Goal: Transaction & Acquisition: Purchase product/service

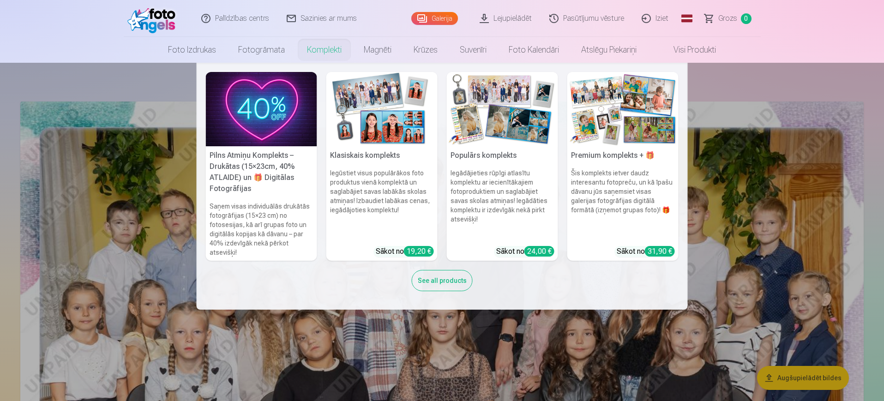
click at [648, 207] on h6 "Šis komplekts ietver daudz interesantu fotopreču, un kā īpašu dāvanu jūs saņems…" at bounding box center [623, 204] width 111 height 78
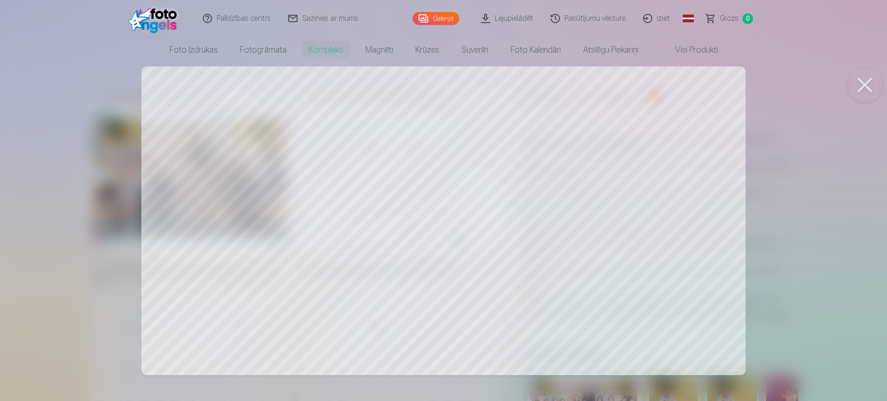
click at [751, 146] on div at bounding box center [443, 200] width 887 height 401
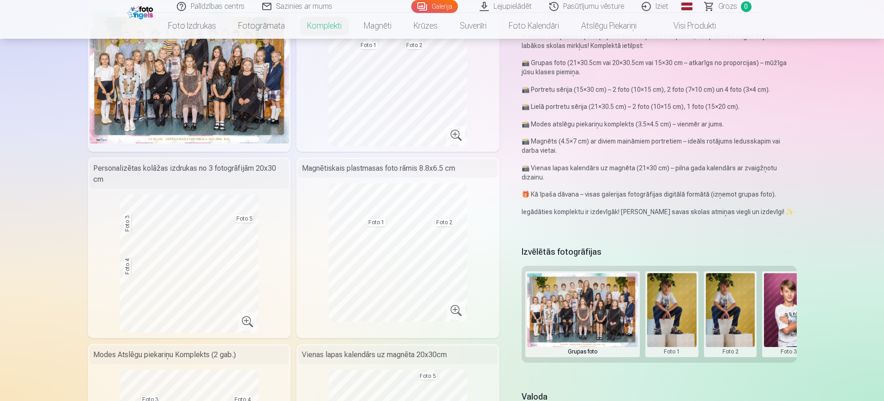
scroll to position [231, 0]
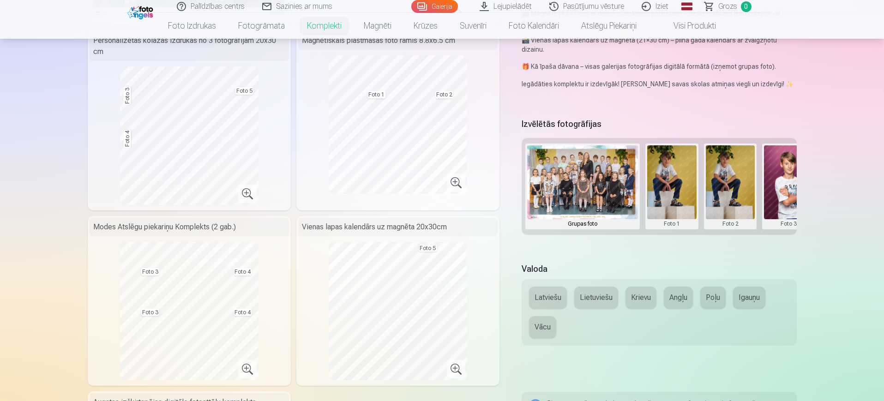
drag, startPoint x: 691, startPoint y: 236, endPoint x: 738, endPoint y: 236, distance: 46.6
click at [738, 236] on div "Izvēlētās fotogrāfijas Grupas foto Foto 1 Foto 2 Foto 3 Foto 4 Foto 5" at bounding box center [659, 184] width 275 height 136
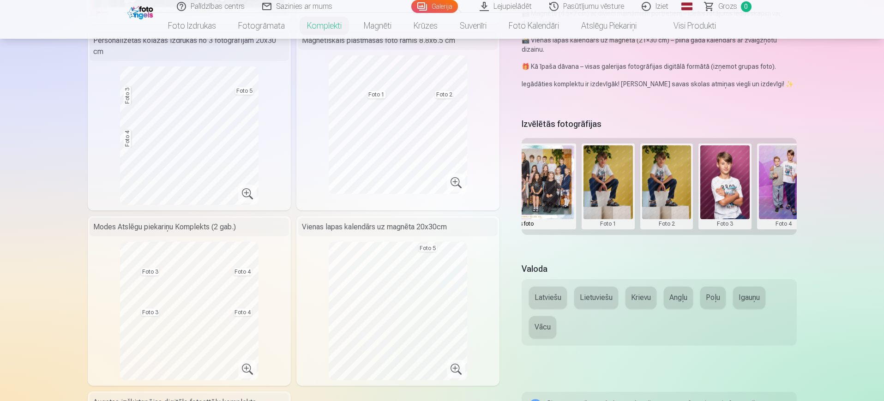
scroll to position [0, 0]
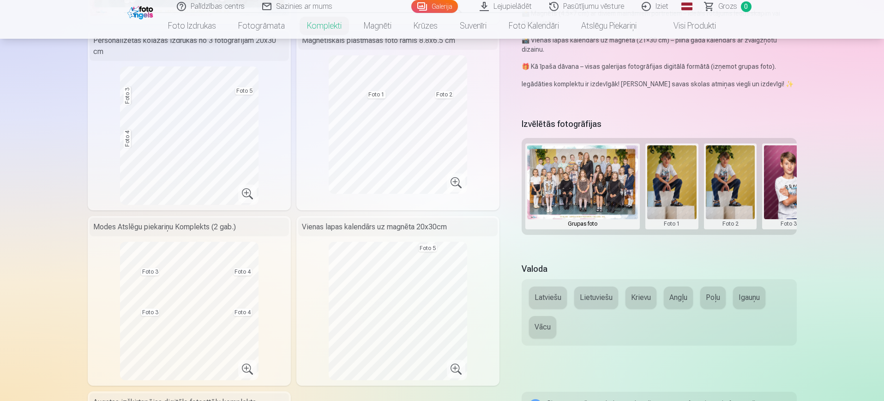
drag, startPoint x: 699, startPoint y: 194, endPoint x: 796, endPoint y: 195, distance: 97.0
click at [751, 195] on div "Grupas foto Foto 1 Foto 2 Foto 3 Foto 4 Foto 5" at bounding box center [659, 186] width 275 height 97
drag, startPoint x: 783, startPoint y: 183, endPoint x: 723, endPoint y: 193, distance: 61.0
click at [723, 193] on div "Grupas foto Foto 1 Foto 2 Foto 3 Foto 4 Foto 5" at bounding box center [659, 186] width 275 height 97
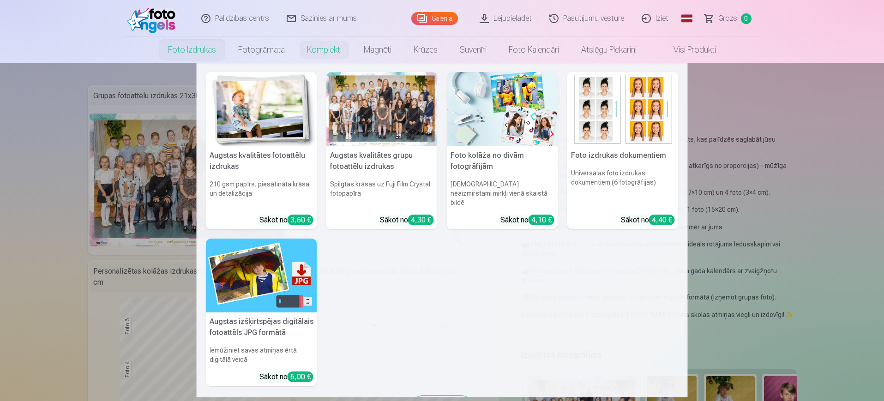
click at [262, 121] on img at bounding box center [261, 109] width 111 height 74
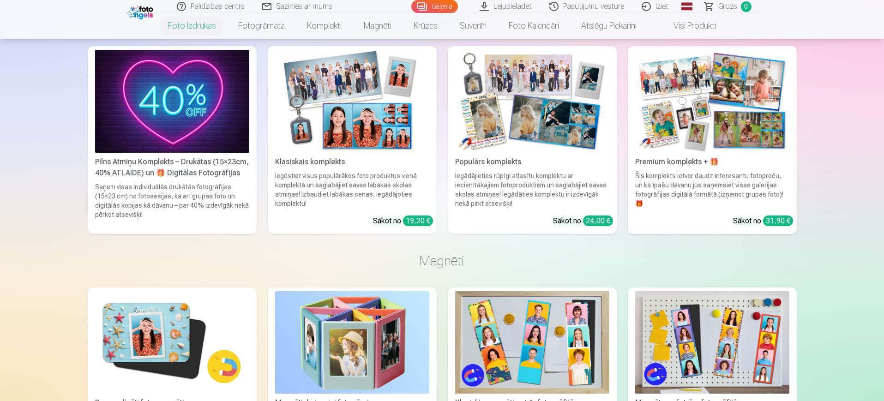
scroll to position [1616, 0]
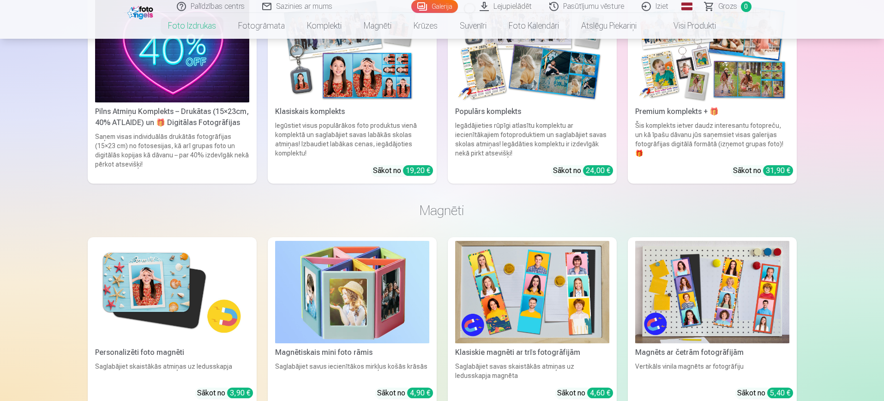
click at [512, 318] on img at bounding box center [532, 292] width 154 height 103
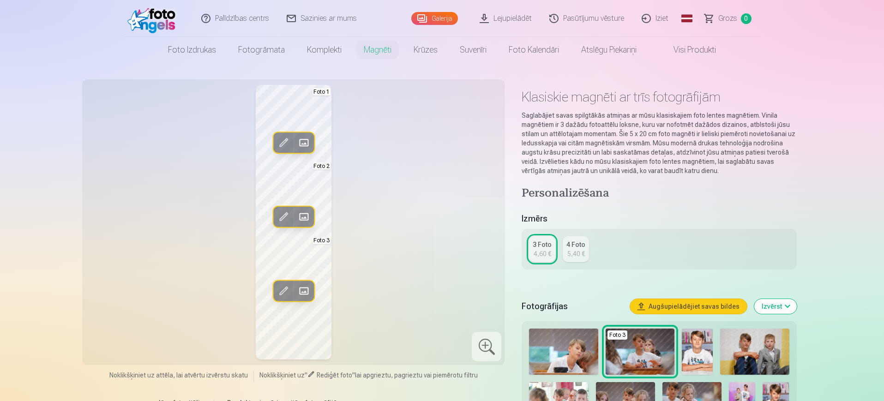
click at [569, 250] on div "5,40 €" at bounding box center [577, 253] width 18 height 9
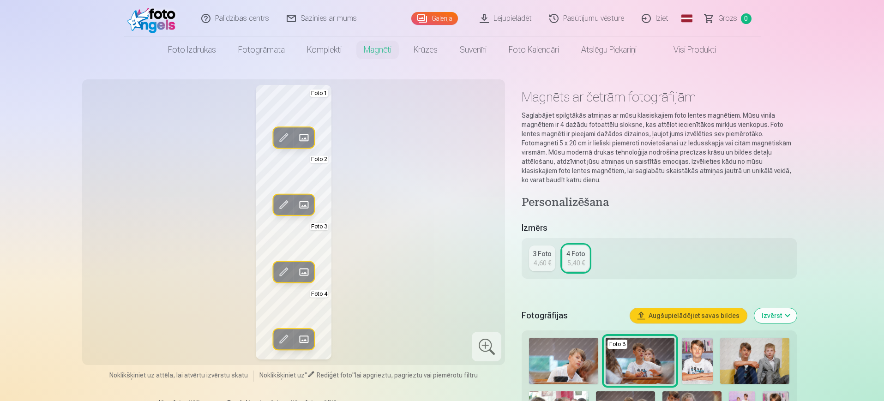
click at [536, 251] on div "3 Foto" at bounding box center [542, 253] width 19 height 9
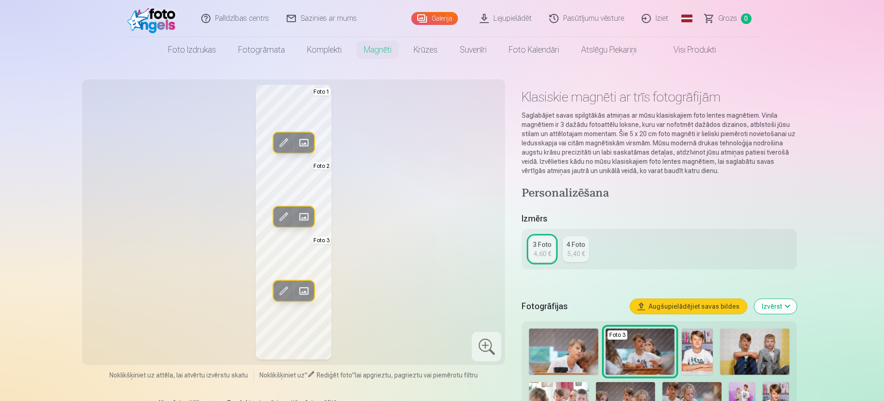
click at [562, 251] on div "3 Foto 4,60 € 4 Foto 5,40 €" at bounding box center [659, 249] width 275 height 41
click at [577, 251] on div "5,40 €" at bounding box center [577, 253] width 18 height 9
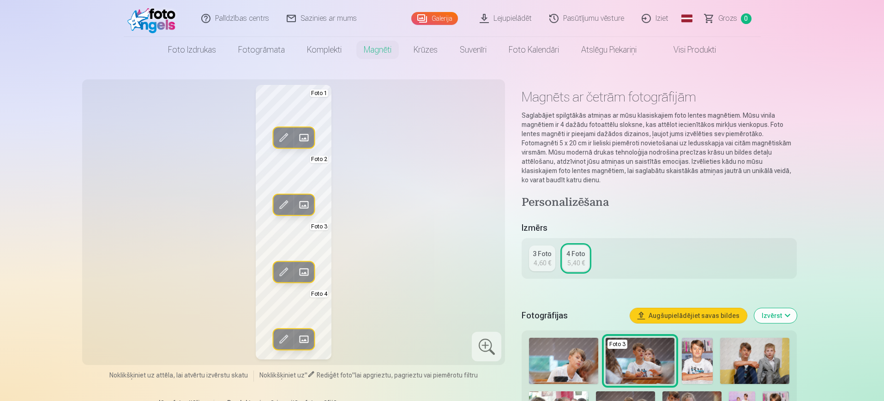
click at [286, 207] on span at bounding box center [283, 205] width 15 height 15
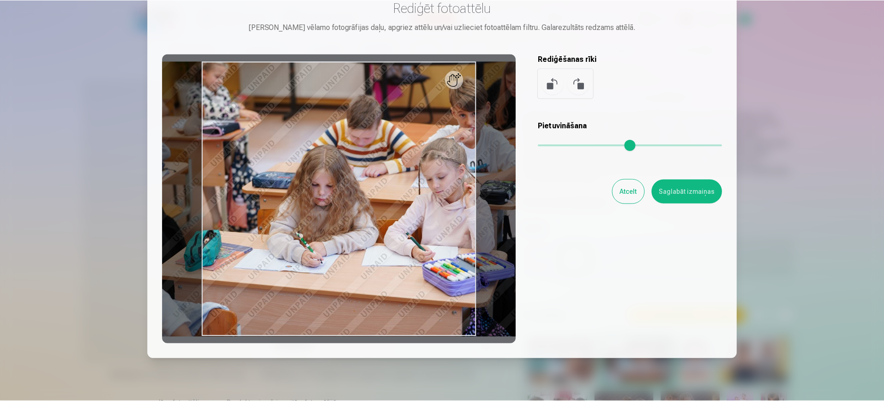
scroll to position [65, 0]
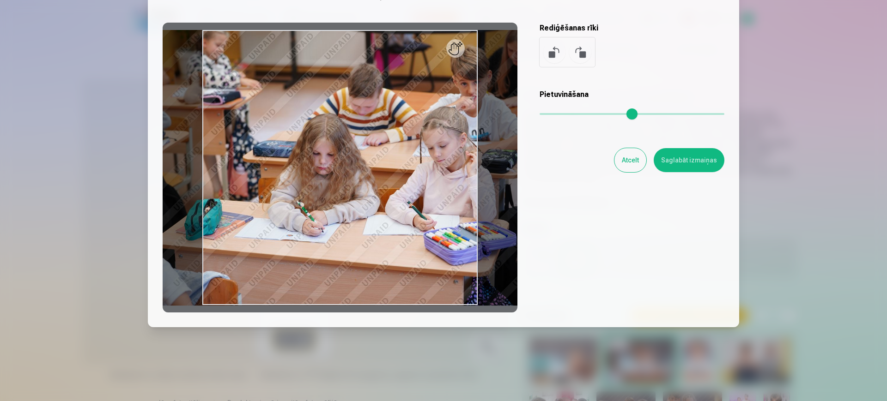
click at [633, 160] on button "Atcelt" at bounding box center [630, 160] width 32 height 24
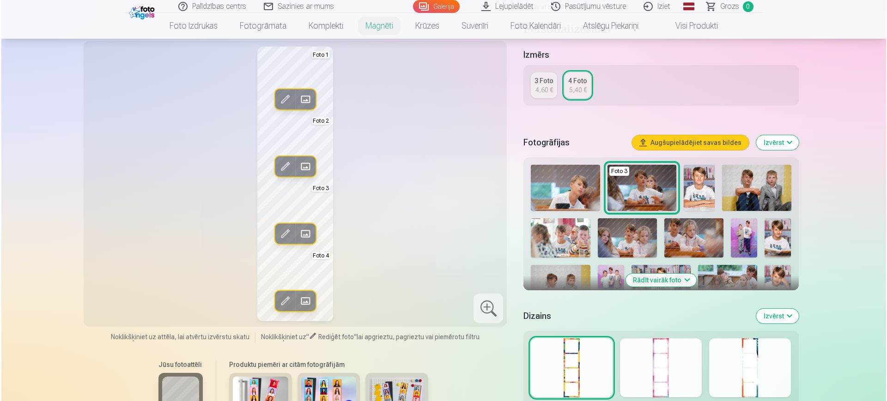
scroll to position [115, 0]
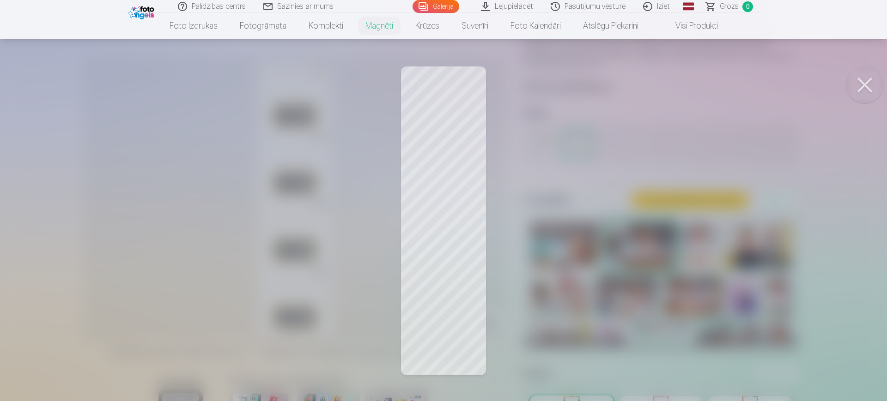
click at [751, 78] on button at bounding box center [864, 84] width 37 height 37
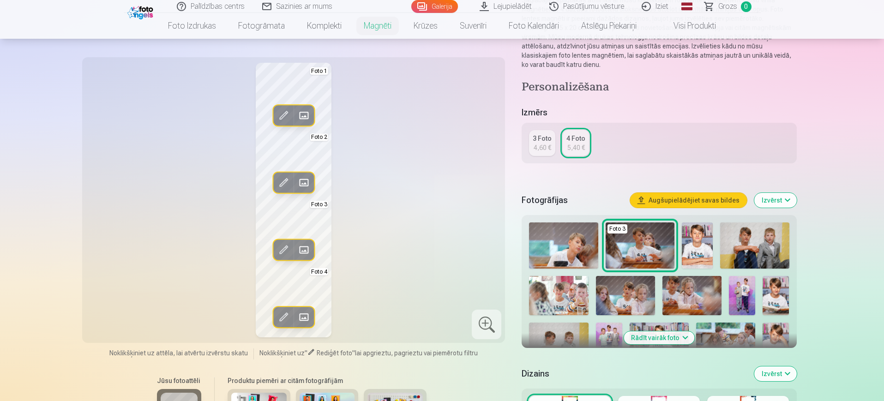
click at [300, 114] on span at bounding box center [303, 116] width 15 height 15
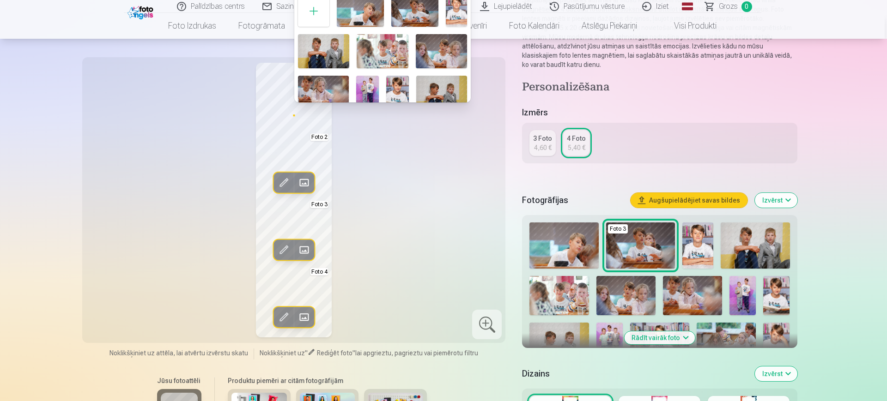
click at [394, 86] on img at bounding box center [397, 93] width 23 height 34
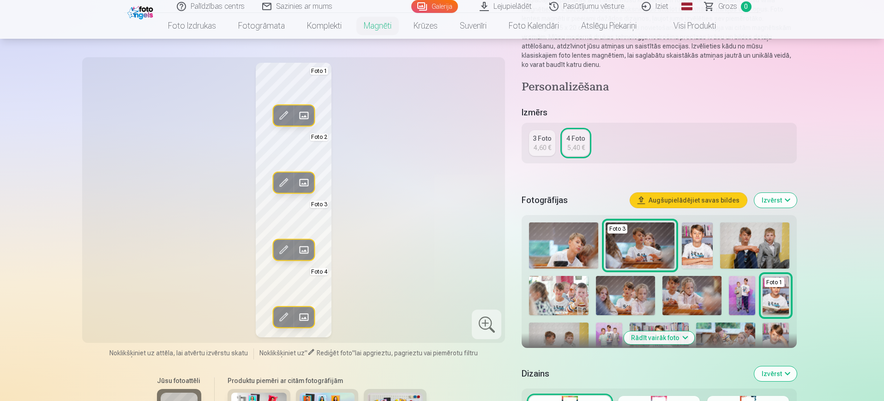
click at [304, 182] on span at bounding box center [303, 182] width 15 height 15
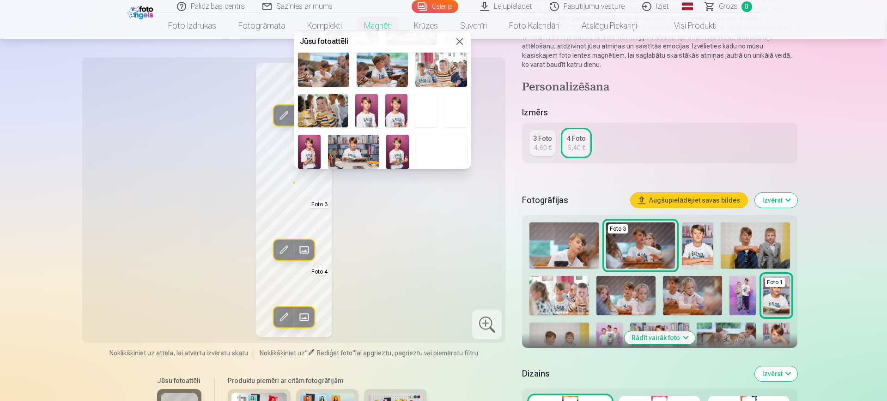
scroll to position [173, 0]
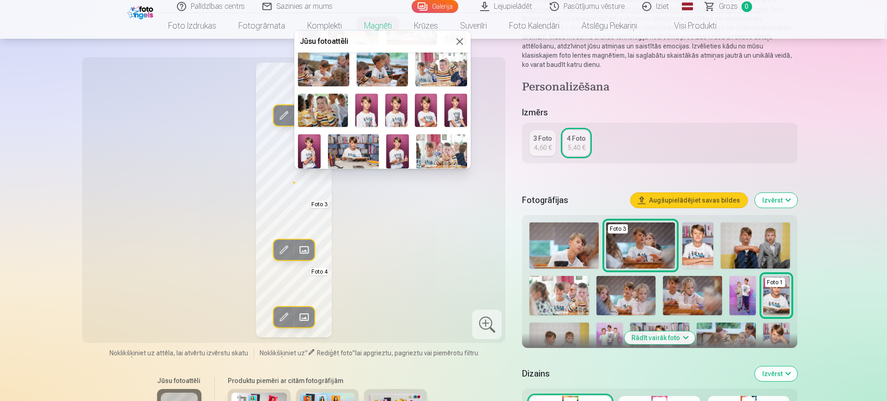
click at [392, 111] on img at bounding box center [396, 110] width 22 height 33
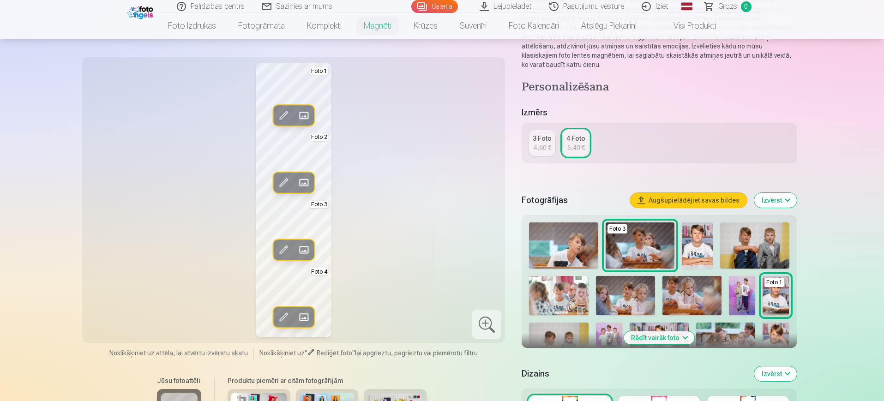
click at [308, 247] on span at bounding box center [303, 249] width 15 height 15
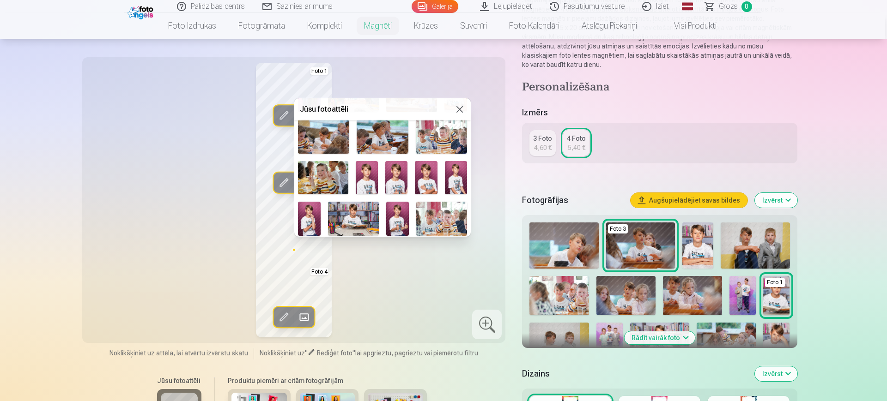
click at [393, 220] on img at bounding box center [397, 219] width 23 height 34
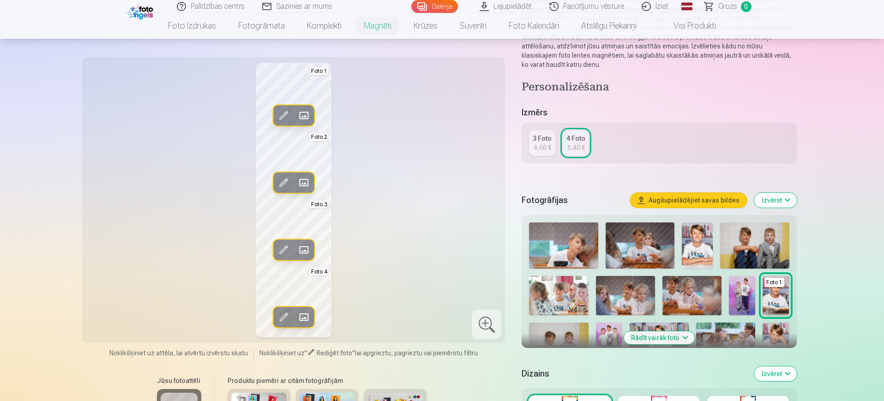
click at [304, 317] on span at bounding box center [303, 317] width 15 height 15
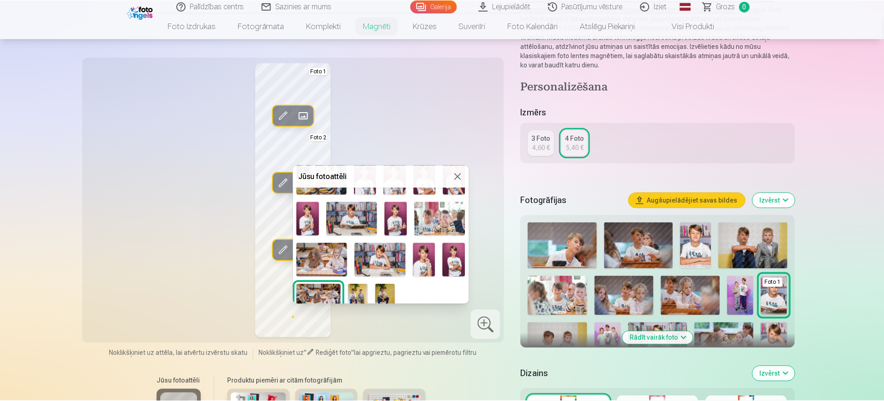
scroll to position [250, 0]
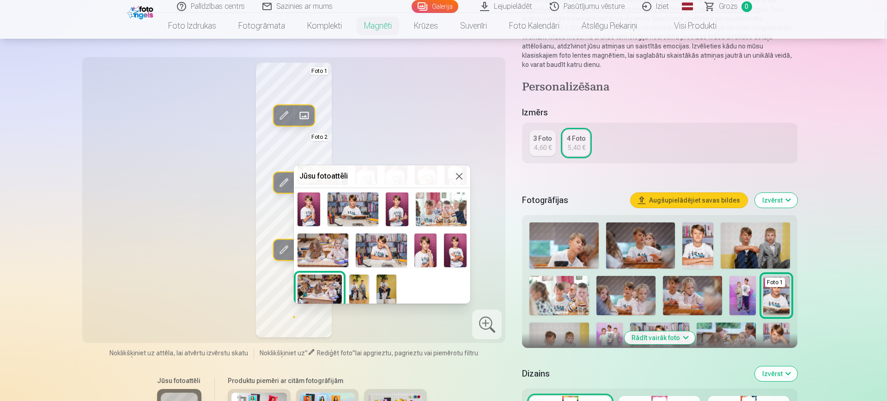
click at [419, 248] on img at bounding box center [425, 251] width 23 height 34
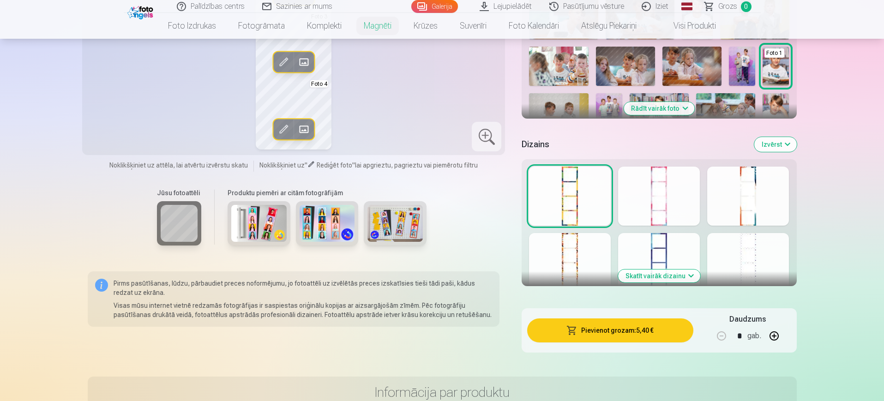
scroll to position [346, 0]
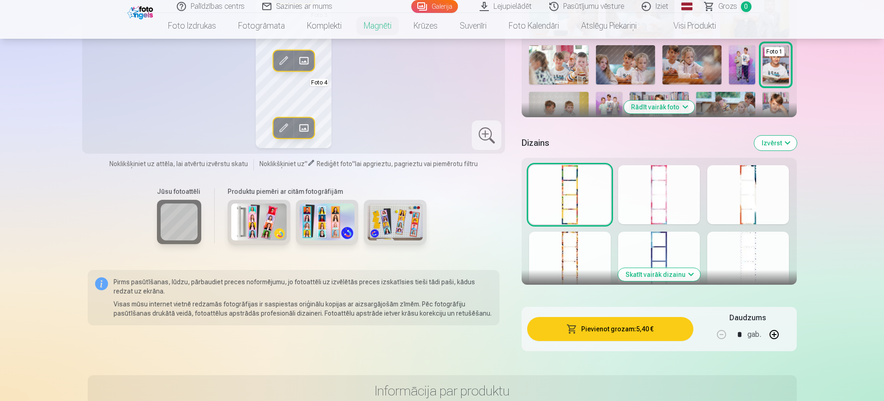
click at [559, 215] on div at bounding box center [570, 194] width 82 height 59
click at [650, 247] on div at bounding box center [659, 261] width 82 height 59
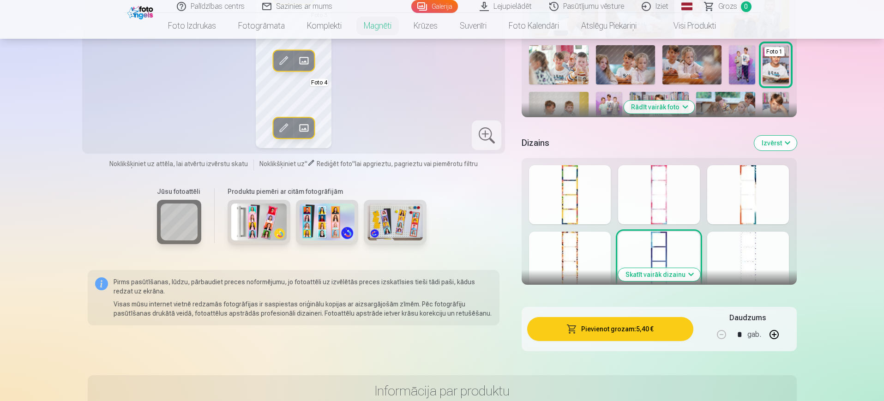
click at [650, 202] on div at bounding box center [659, 194] width 82 height 59
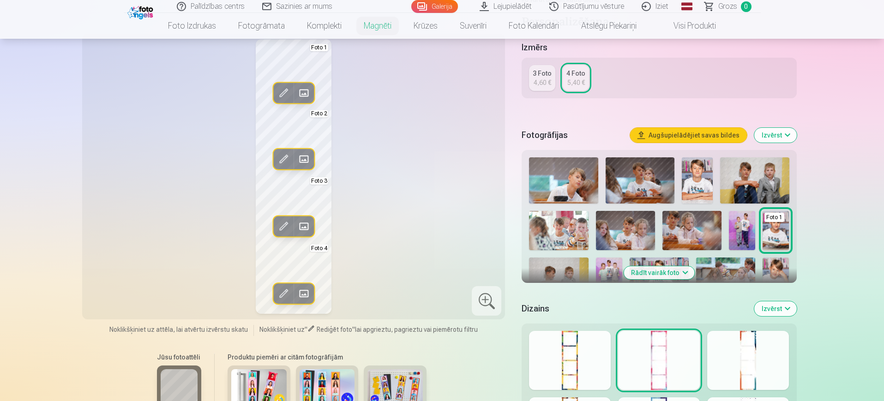
scroll to position [231, 0]
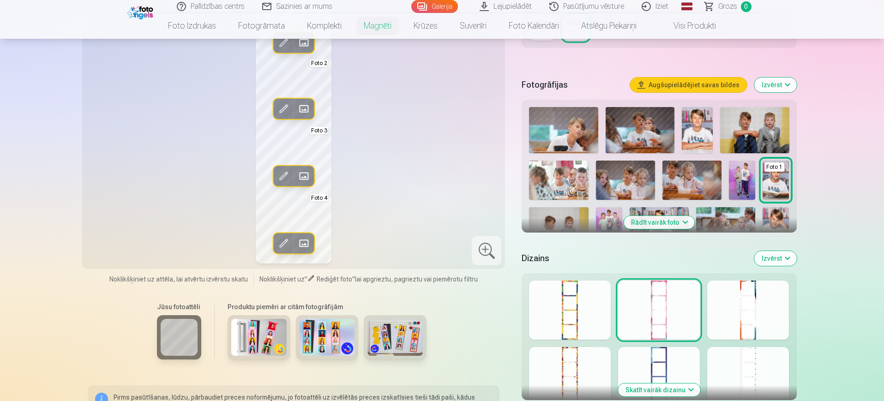
click at [750, 317] on div at bounding box center [748, 310] width 82 height 59
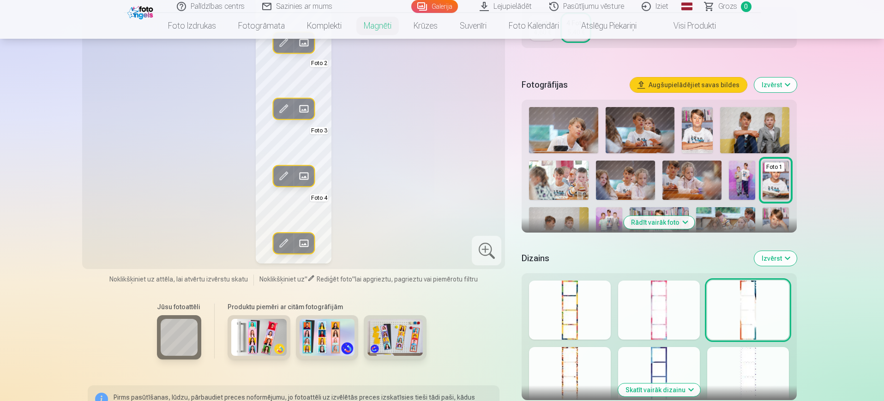
click at [591, 359] on div at bounding box center [570, 376] width 82 height 59
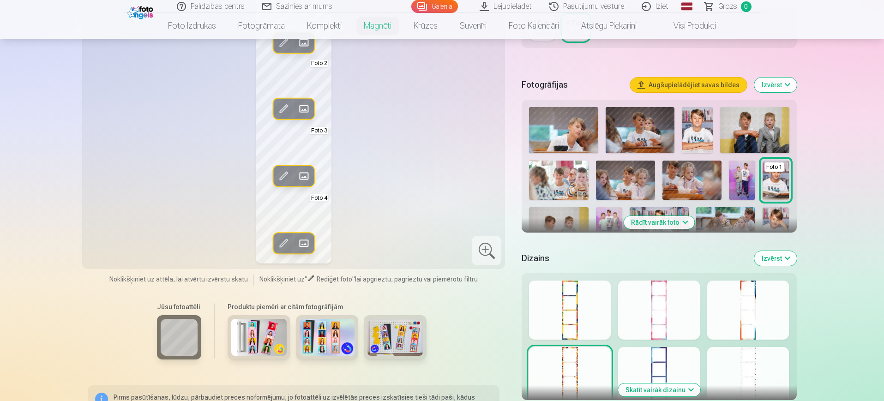
click at [747, 359] on div at bounding box center [748, 376] width 82 height 59
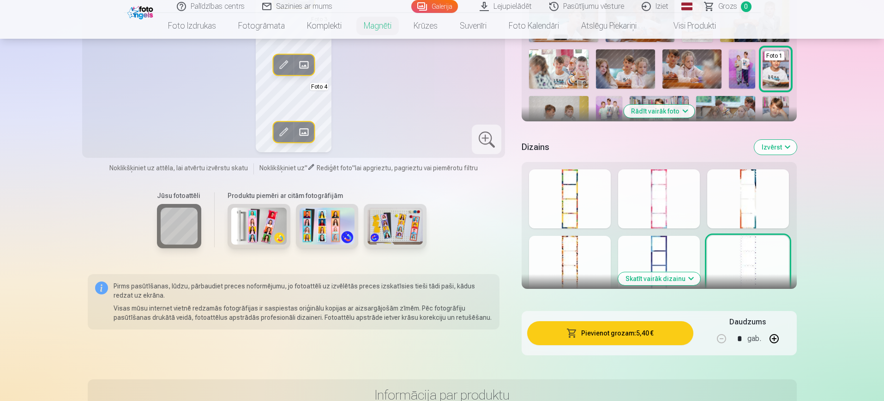
scroll to position [404, 0]
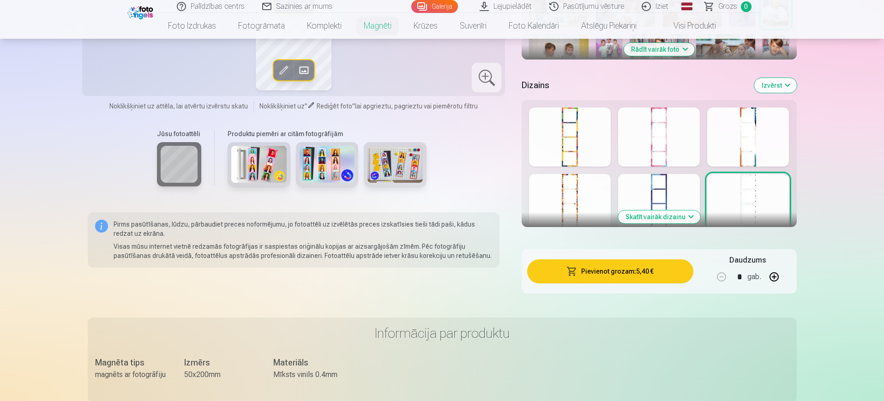
click at [674, 219] on button "Skatīt vairāk dizainu" at bounding box center [659, 217] width 82 height 13
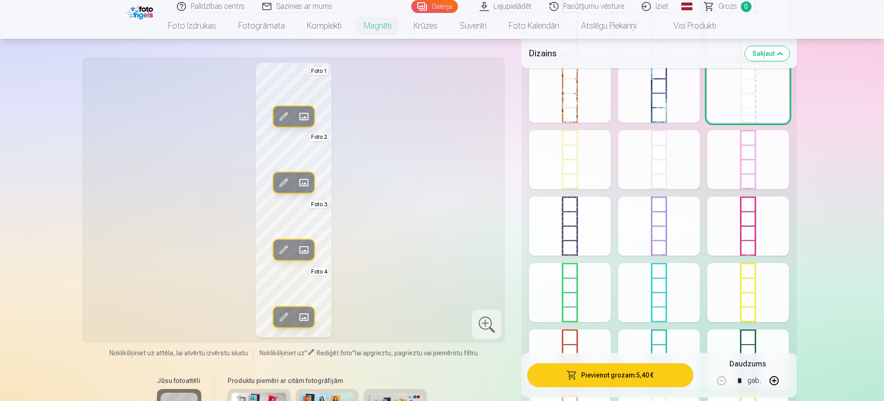
scroll to position [577, 0]
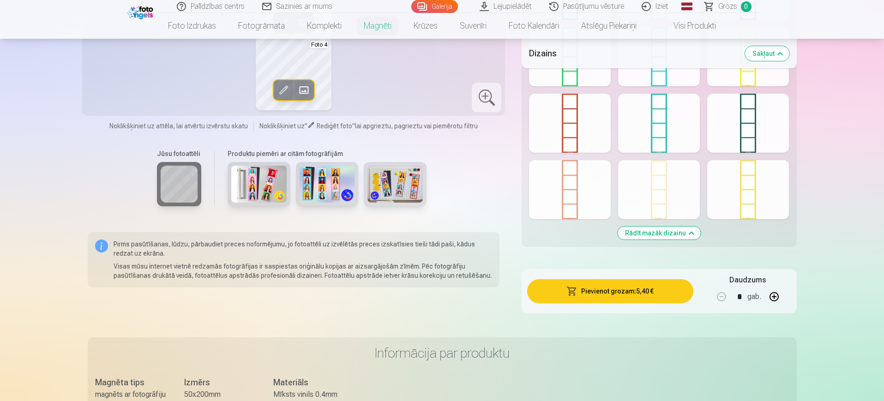
click at [672, 236] on button "Rādīt mazāk dizainu" at bounding box center [659, 233] width 83 height 13
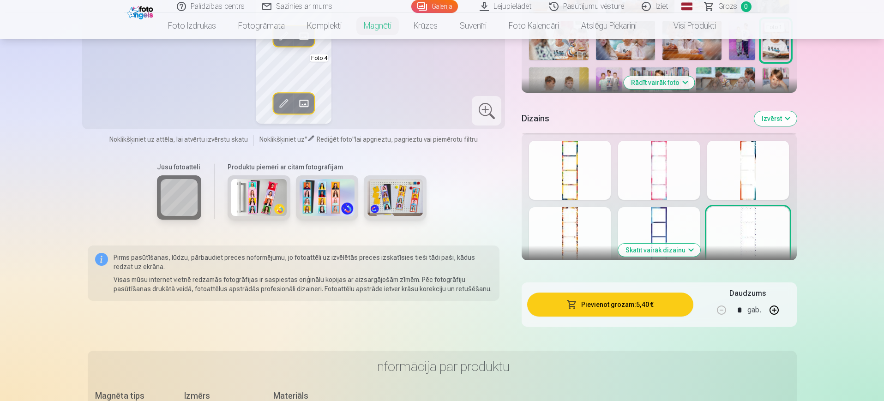
scroll to position [358, 0]
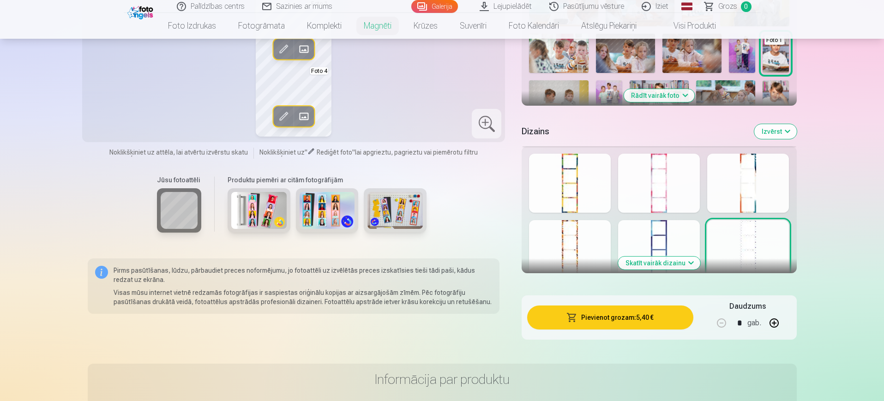
click at [668, 266] on button "Skatīt vairāk dizainu" at bounding box center [659, 263] width 82 height 13
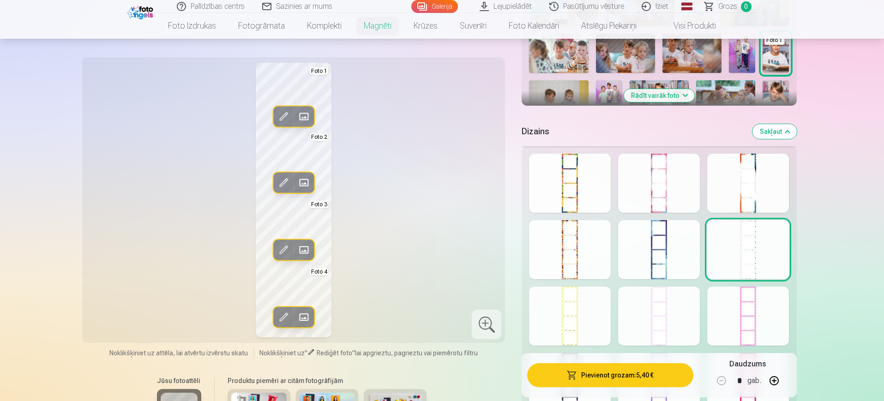
click at [733, 245] on div at bounding box center [748, 249] width 82 height 59
click at [750, 201] on div at bounding box center [748, 183] width 82 height 59
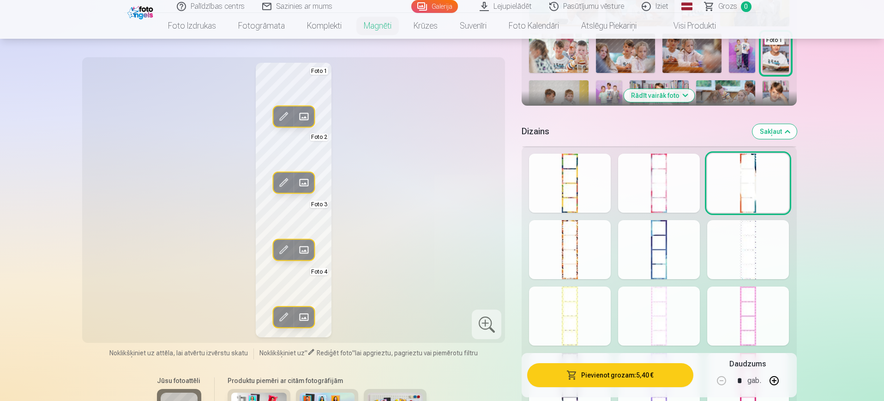
click at [637, 255] on div at bounding box center [659, 249] width 82 height 59
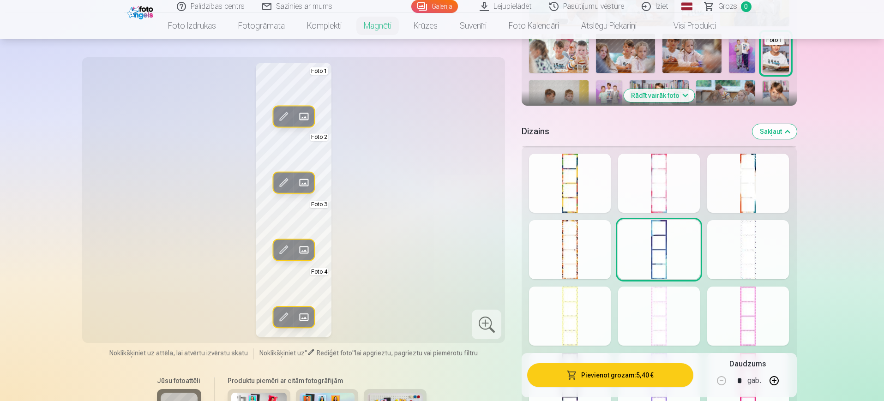
click at [646, 307] on div at bounding box center [659, 316] width 82 height 59
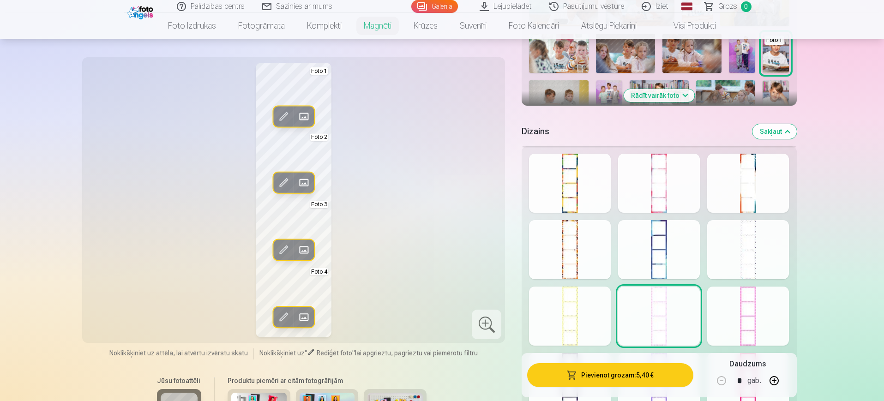
click at [595, 313] on div at bounding box center [570, 316] width 82 height 59
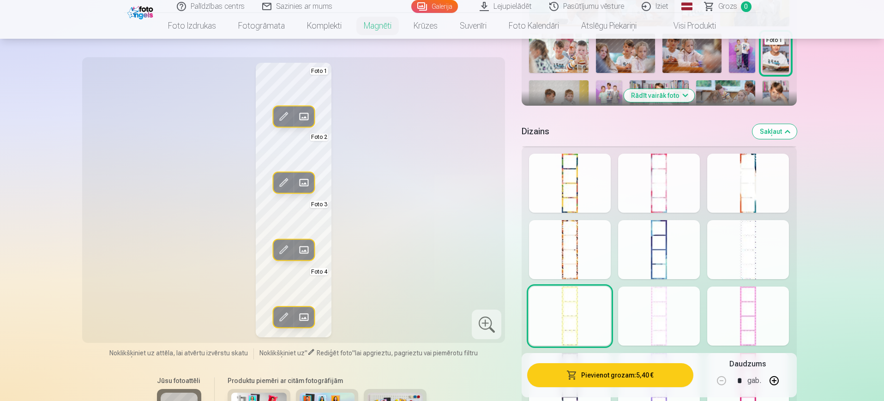
click at [751, 300] on div at bounding box center [748, 316] width 82 height 59
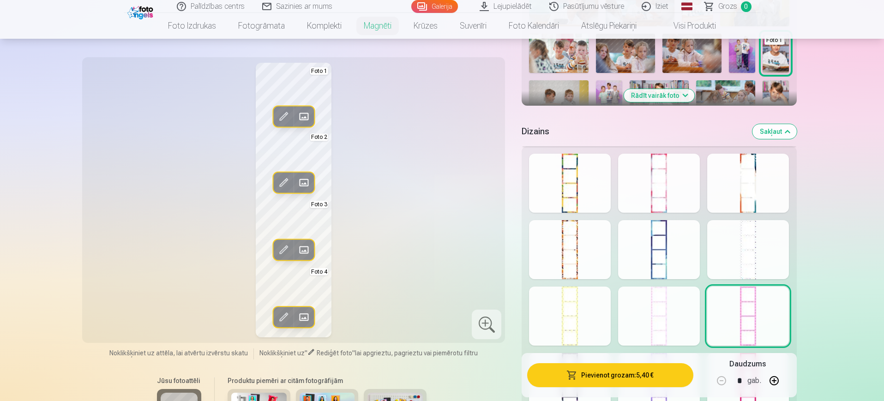
click at [587, 244] on div at bounding box center [570, 249] width 82 height 59
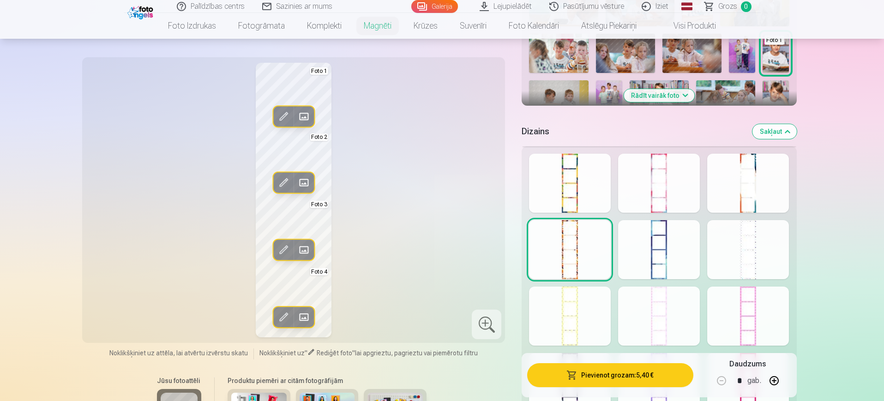
click at [584, 182] on div at bounding box center [570, 183] width 82 height 59
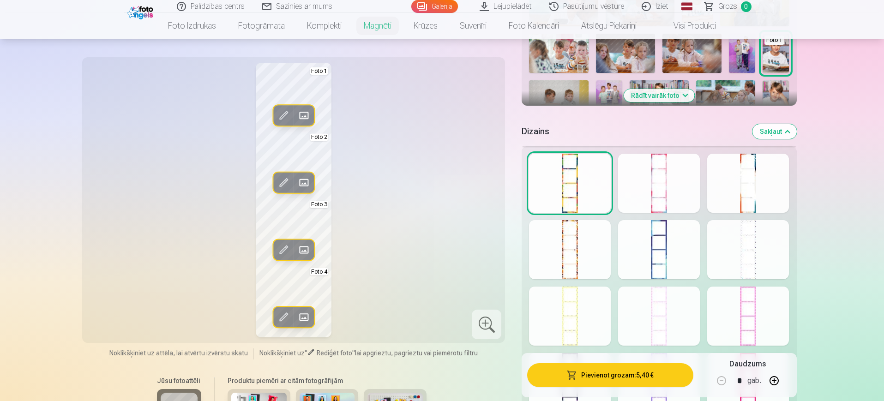
click at [647, 185] on div at bounding box center [659, 183] width 82 height 59
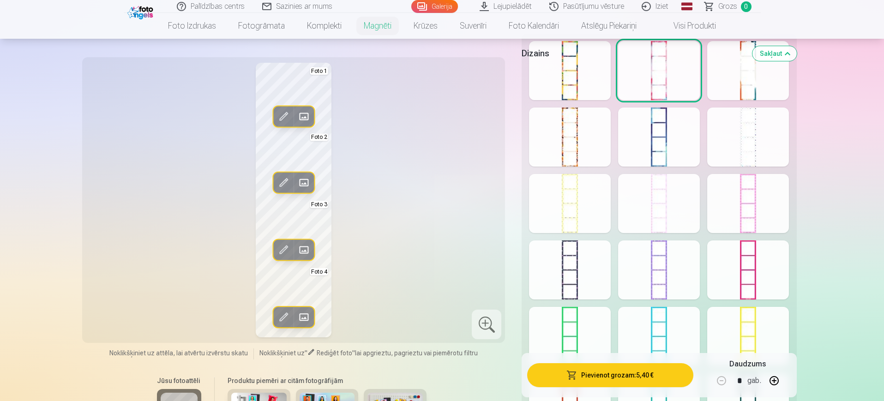
scroll to position [473, 0]
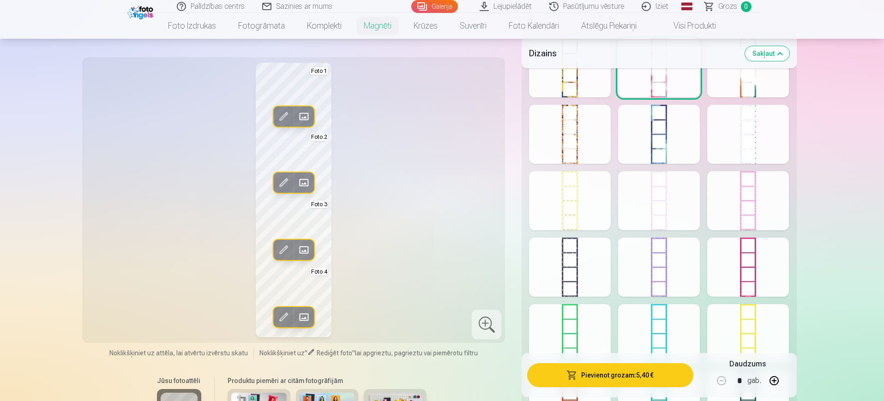
click at [586, 277] on div at bounding box center [570, 267] width 82 height 59
click at [654, 266] on div at bounding box center [659, 267] width 82 height 59
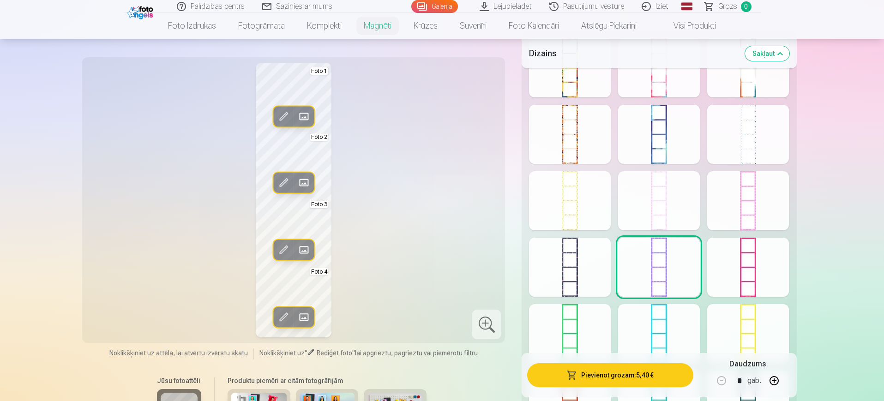
click at [751, 260] on div at bounding box center [748, 267] width 82 height 59
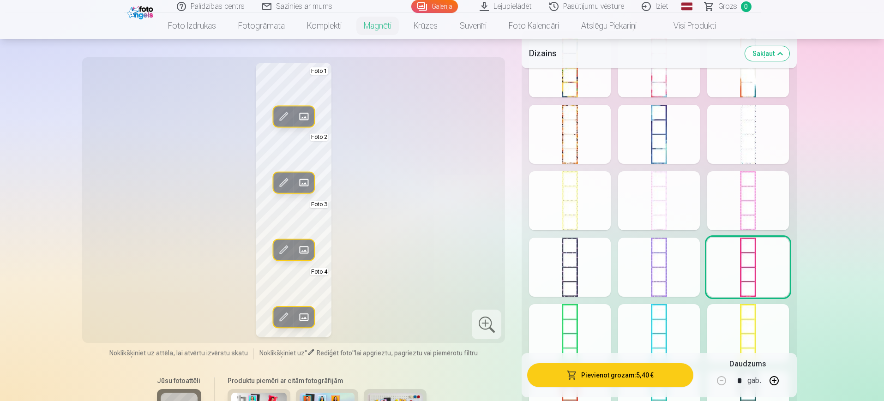
click at [743, 326] on div at bounding box center [748, 333] width 82 height 59
click at [656, 334] on div at bounding box center [659, 333] width 82 height 59
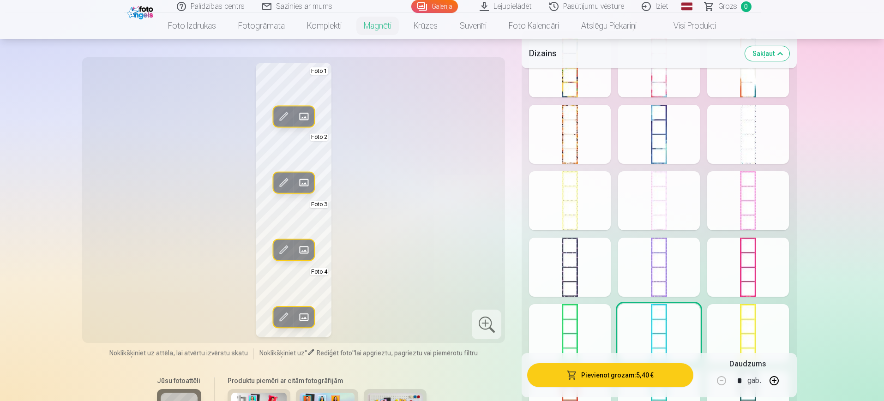
click at [585, 339] on div at bounding box center [570, 333] width 82 height 59
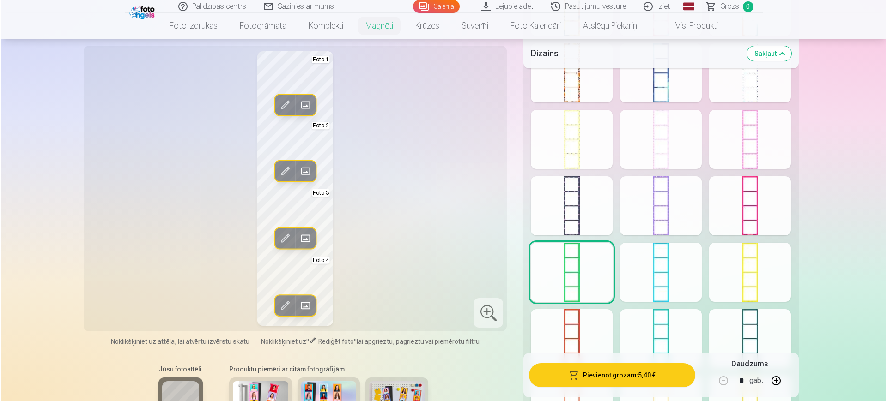
scroll to position [416, 0]
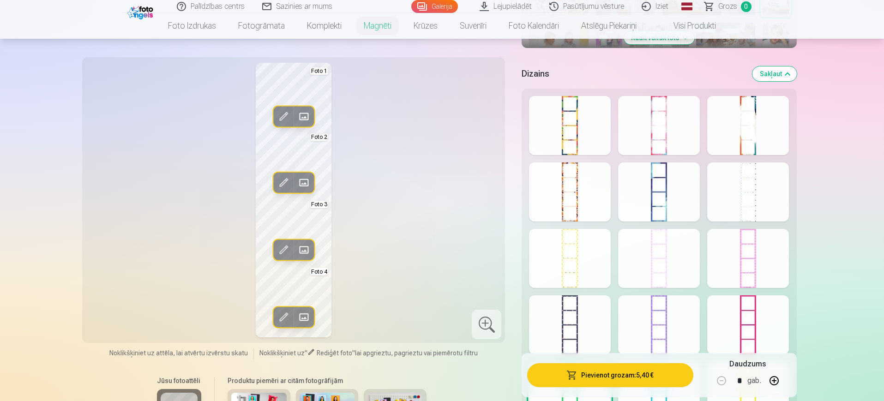
click at [574, 248] on div at bounding box center [570, 258] width 82 height 59
click at [573, 192] on div at bounding box center [570, 192] width 82 height 59
click at [636, 359] on button "Pievienot grozam : 5,40 €" at bounding box center [610, 375] width 166 height 24
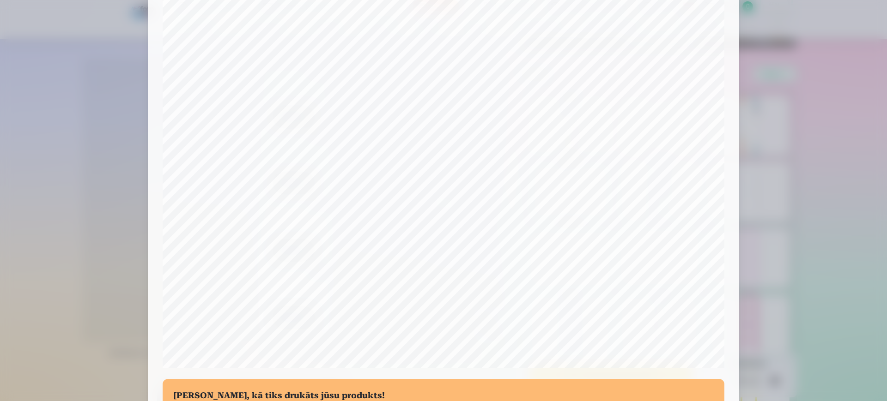
scroll to position [115, 0]
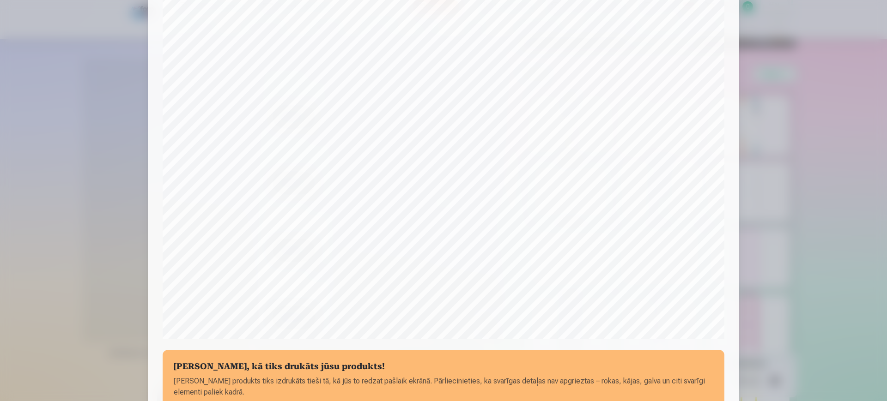
click at [751, 160] on div at bounding box center [443, 200] width 887 height 401
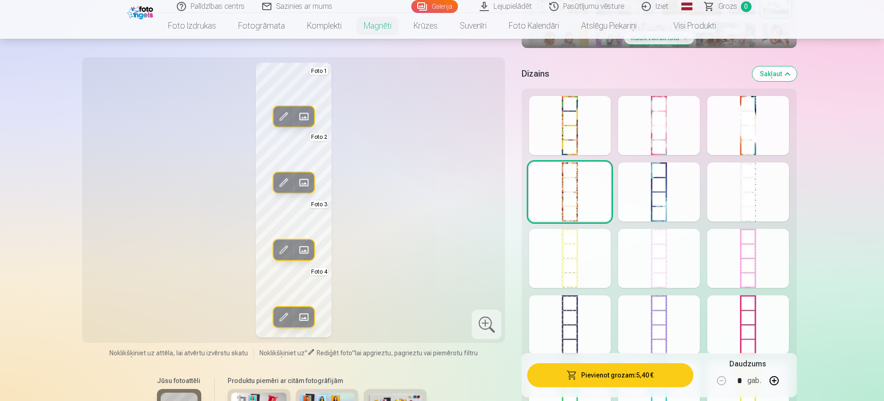
click at [306, 314] on span at bounding box center [303, 317] width 15 height 15
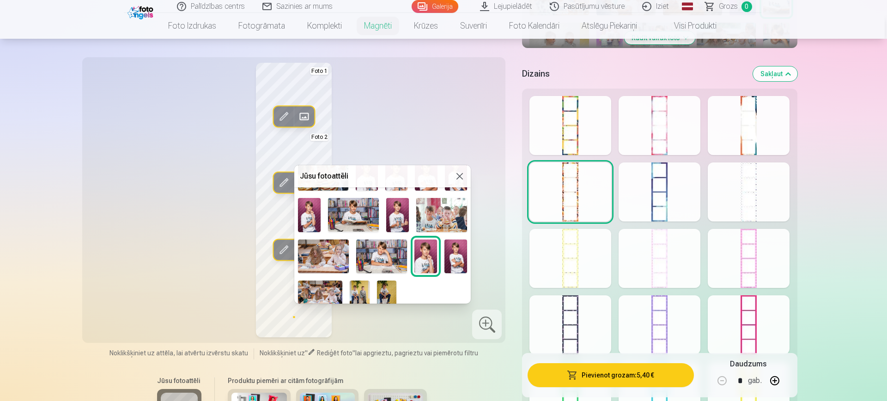
scroll to position [250, 0]
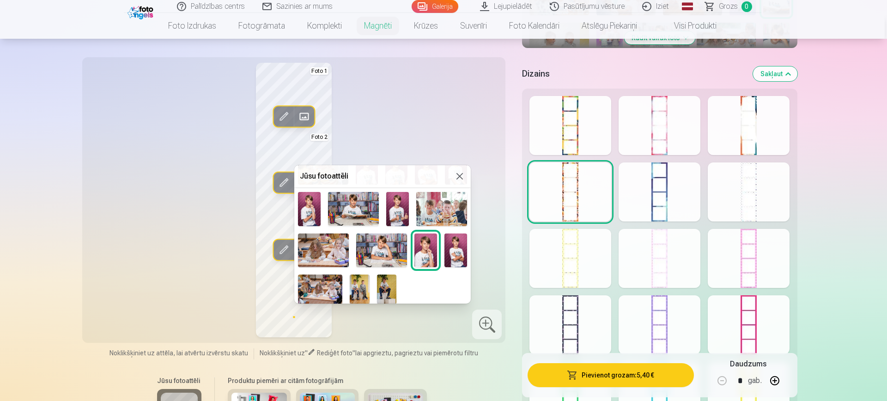
click at [393, 242] on img at bounding box center [381, 251] width 51 height 34
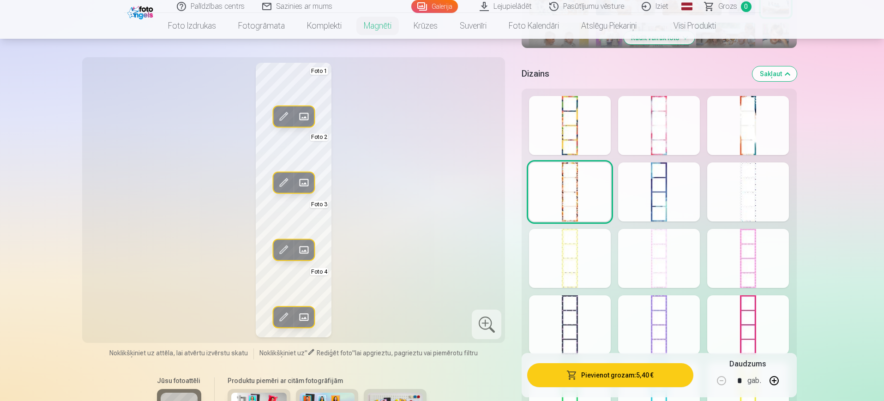
click at [647, 359] on button "Pievienot grozam : 5,40 €" at bounding box center [610, 375] width 166 height 24
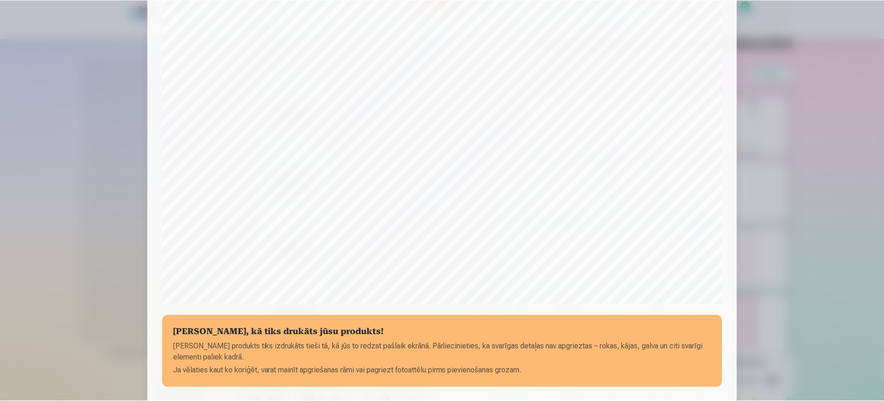
scroll to position [264, 0]
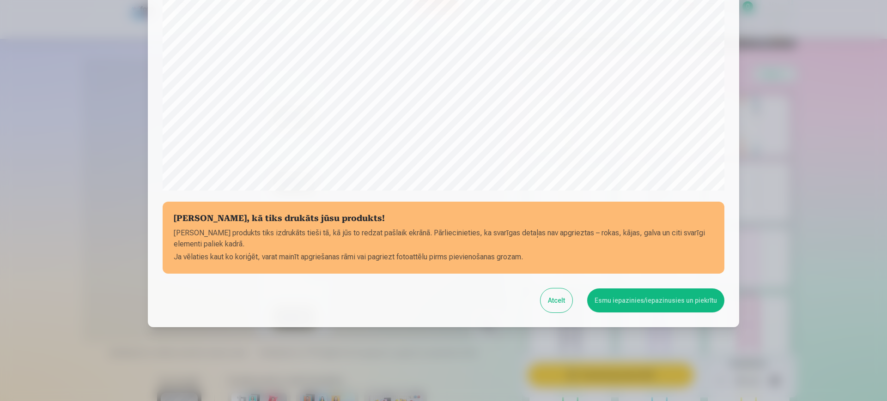
click at [656, 304] on button "Esmu iepazinies/iepazinusies un piekrītu" at bounding box center [655, 301] width 137 height 24
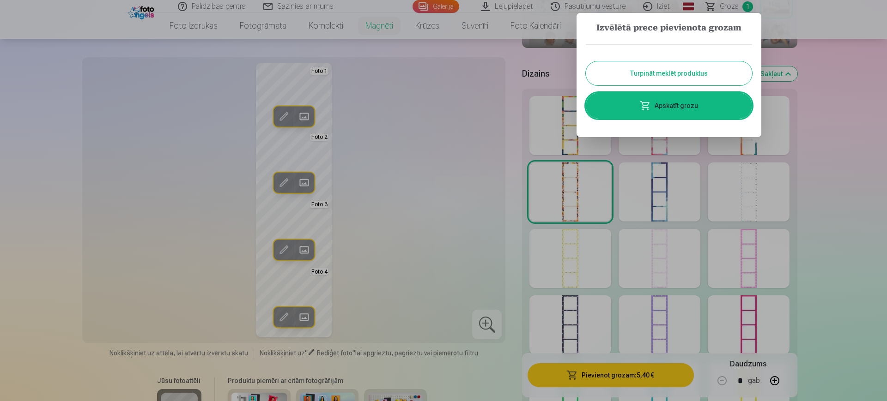
click at [682, 73] on button "Turpināt meklēt produktus" at bounding box center [669, 73] width 166 height 24
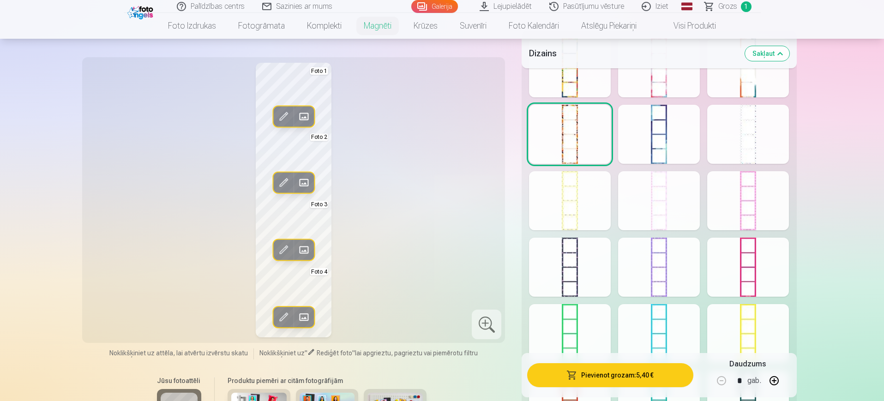
scroll to position [647, 0]
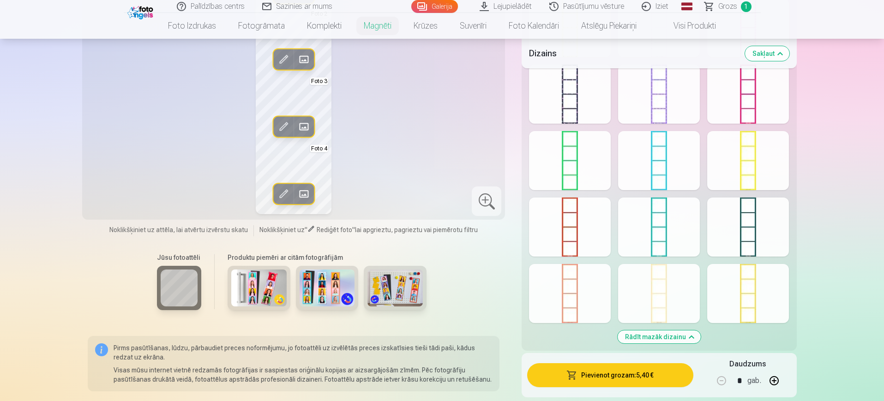
click at [326, 289] on img at bounding box center [327, 288] width 55 height 37
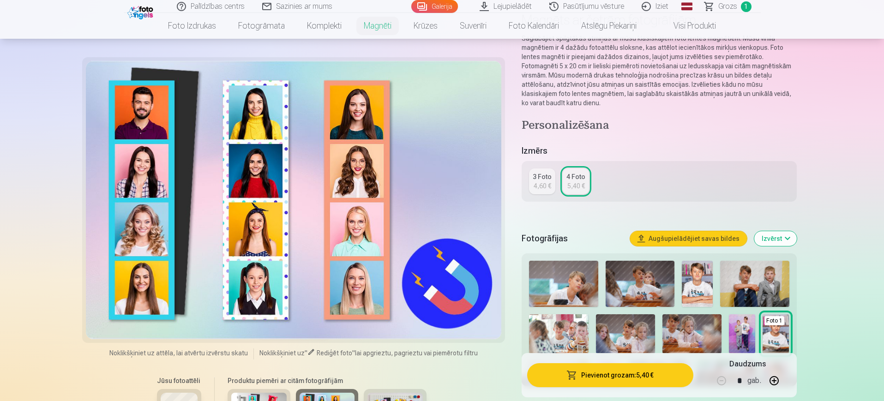
scroll to position [0, 0]
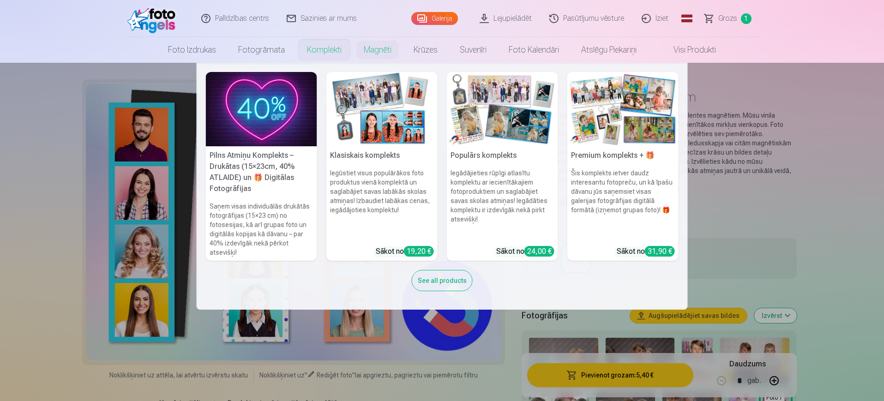
click at [314, 48] on link "Komplekti" at bounding box center [324, 50] width 57 height 26
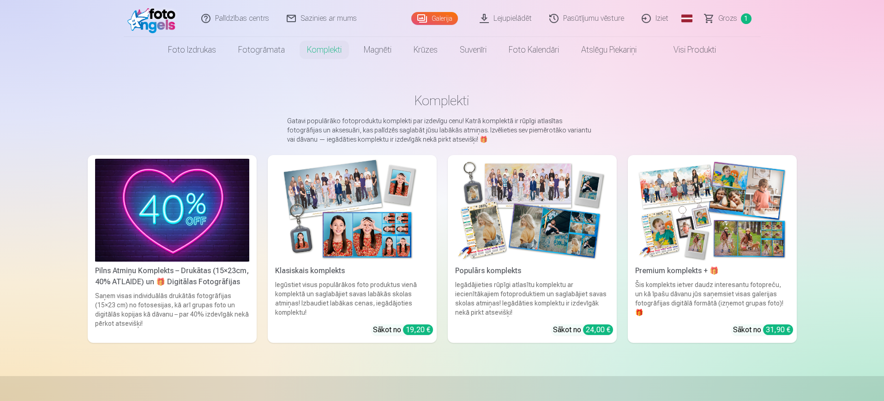
click at [357, 233] on img at bounding box center [352, 210] width 154 height 103
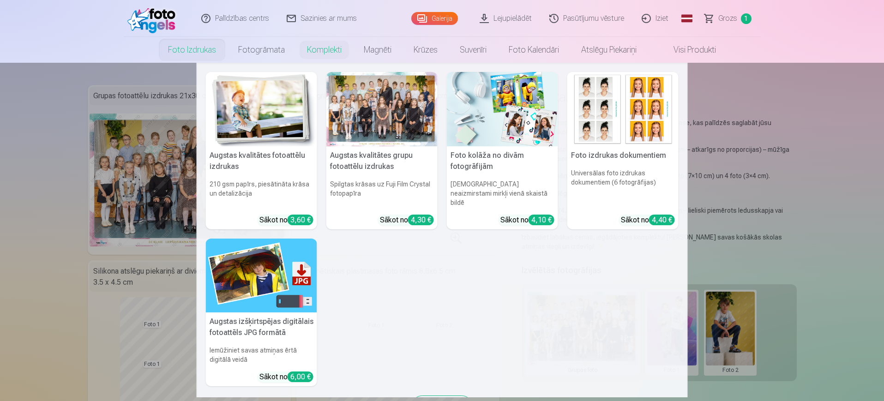
click at [488, 126] on img at bounding box center [502, 109] width 111 height 74
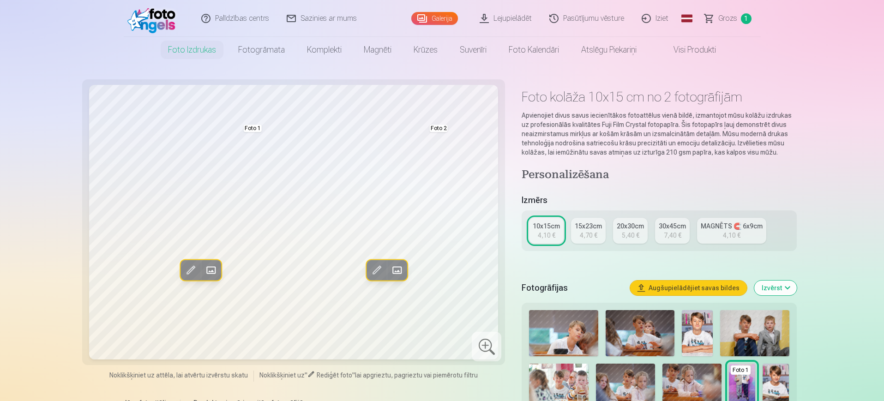
click at [212, 44] on link "Foto izdrukas" at bounding box center [192, 50] width 70 height 26
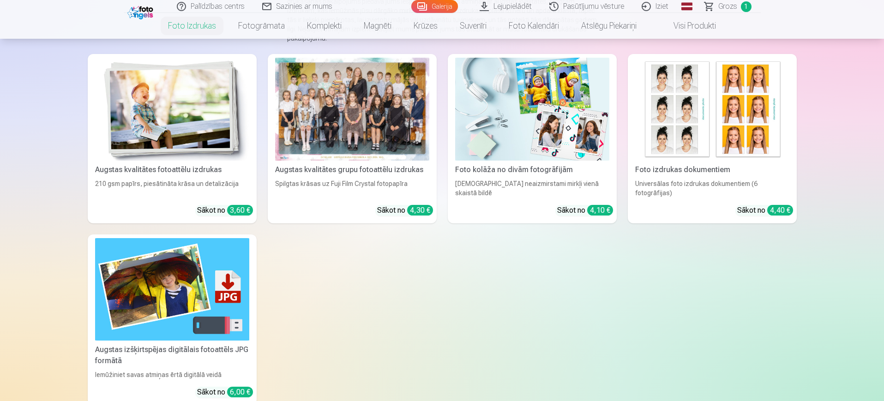
scroll to position [58, 0]
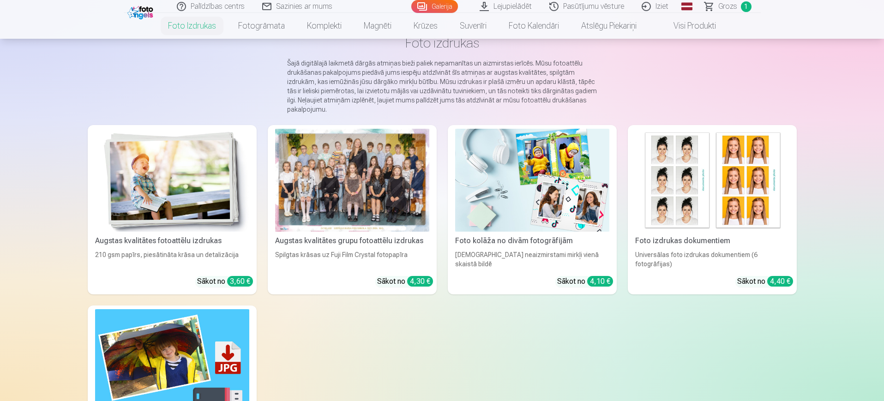
click at [399, 202] on div at bounding box center [352, 180] width 154 height 103
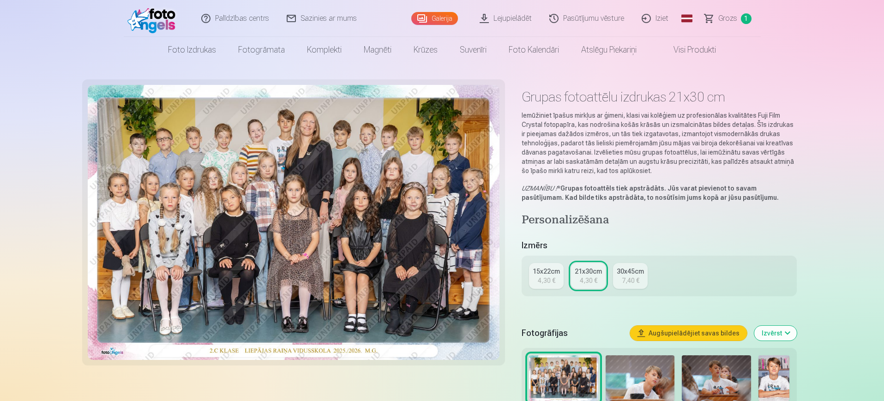
click at [592, 284] on div "4,30 €" at bounding box center [589, 280] width 18 height 9
click at [593, 275] on link "21x30cm 4,30 €" at bounding box center [588, 276] width 35 height 26
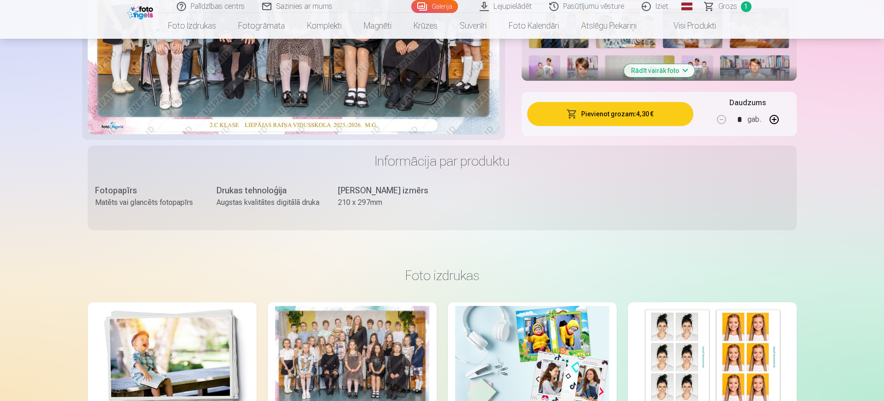
scroll to position [404, 0]
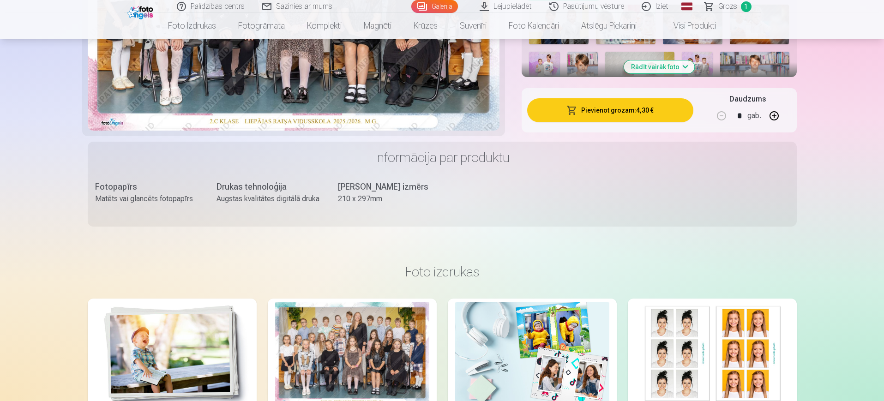
click at [616, 115] on button "Pievienot grozam : 4,30 €" at bounding box center [610, 110] width 166 height 24
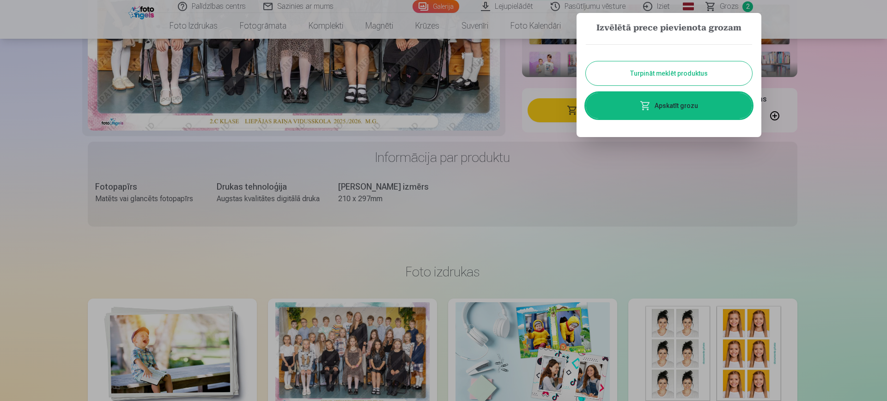
click at [677, 73] on button "Turpināt meklēt produktus" at bounding box center [669, 73] width 166 height 24
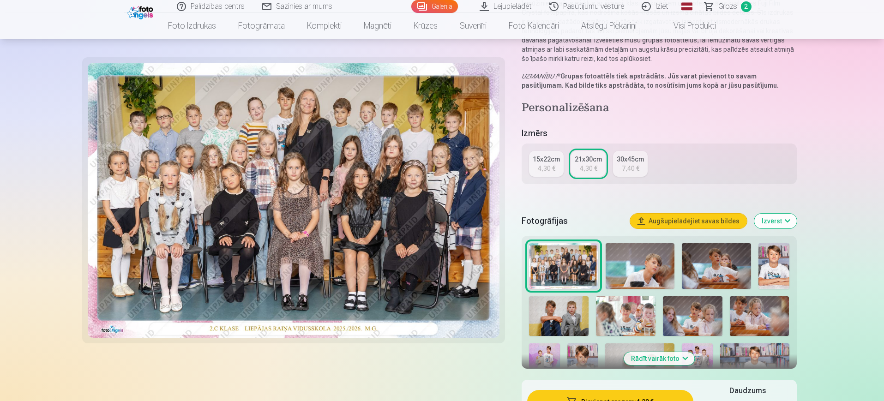
scroll to position [0, 0]
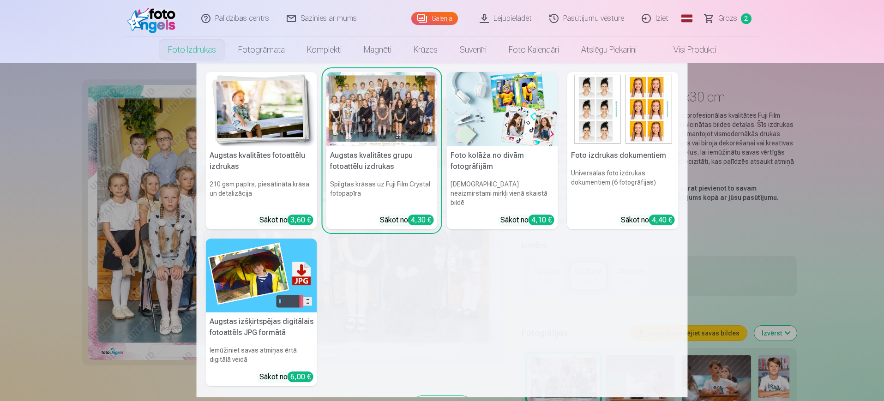
click at [199, 49] on link "Foto izdrukas" at bounding box center [192, 50] width 70 height 26
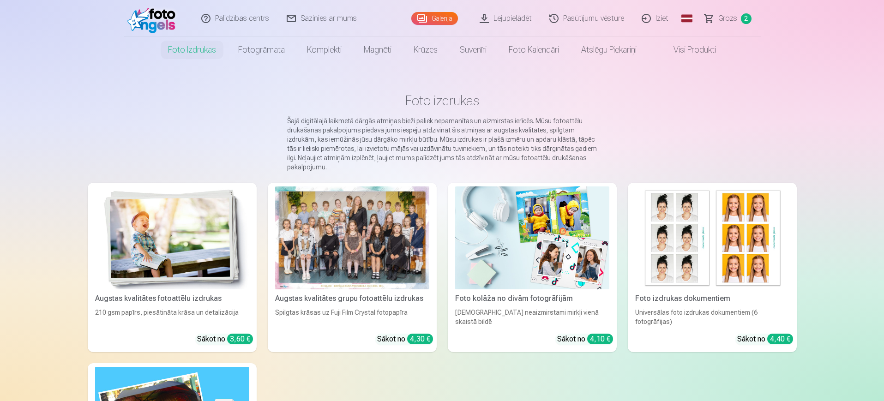
click at [733, 14] on span "Grozs" at bounding box center [728, 18] width 19 height 11
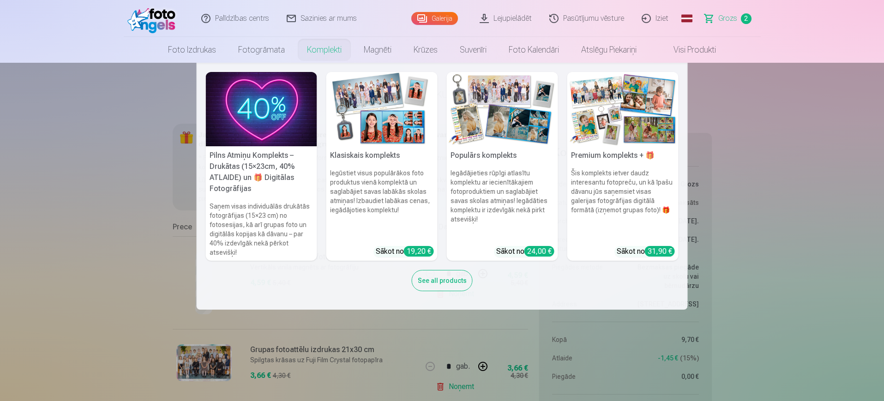
click at [102, 145] on nav "Pilns Atmiņu Komplekts – Drukātas (15×23cm, 40% ATLAIDE) un 🎁 Digitālas Fotogrā…" at bounding box center [442, 186] width 884 height 247
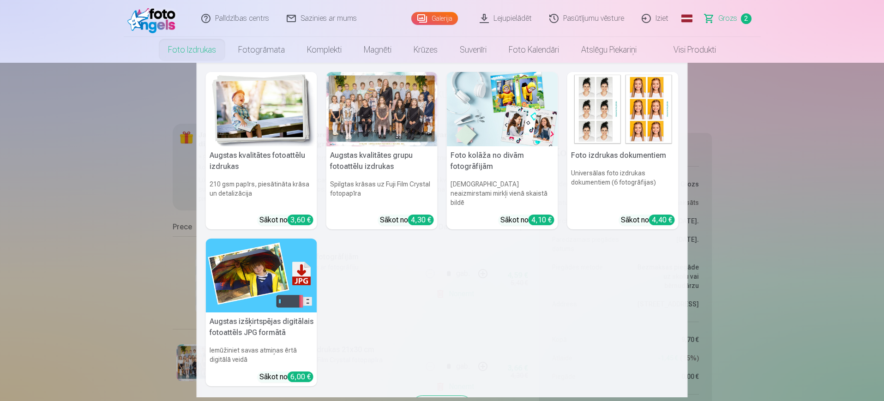
click at [245, 113] on img at bounding box center [261, 109] width 111 height 74
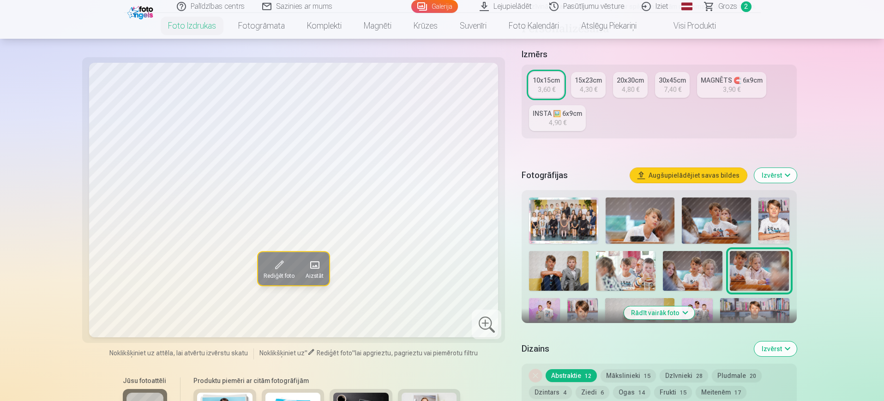
scroll to position [173, 0]
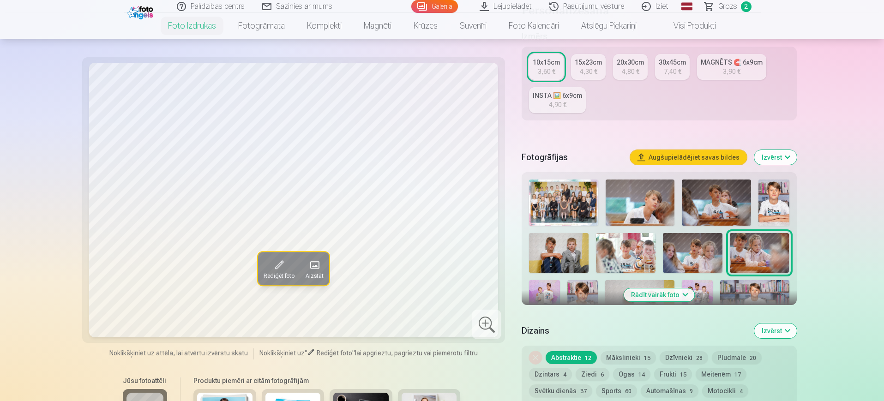
click at [653, 206] on img at bounding box center [640, 203] width 69 height 46
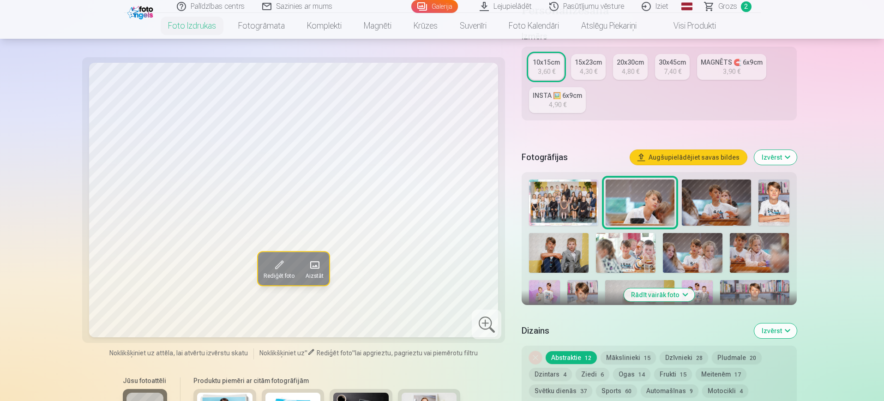
click at [711, 210] on img at bounding box center [716, 203] width 69 height 46
click at [751, 203] on img at bounding box center [774, 203] width 30 height 46
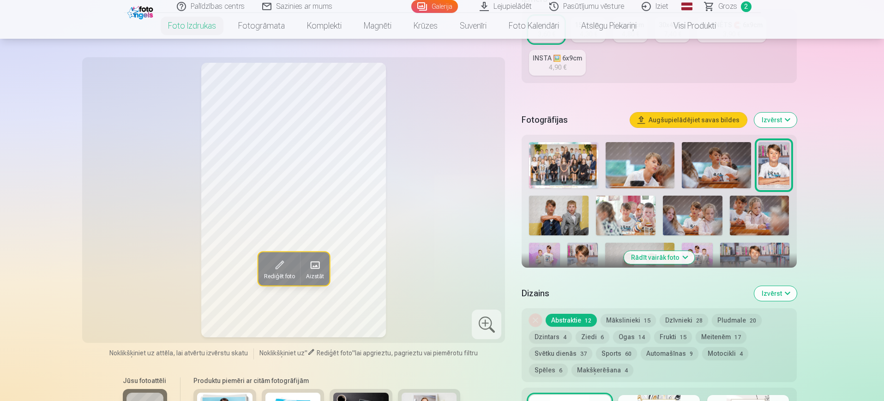
scroll to position [231, 0]
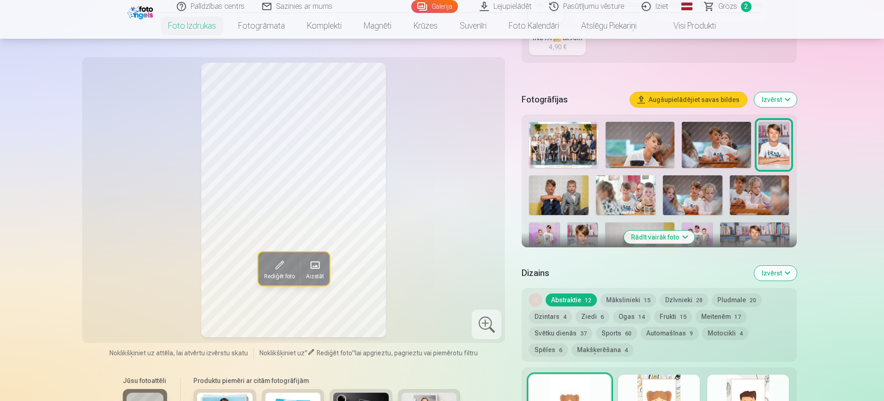
click at [552, 227] on img at bounding box center [544, 246] width 31 height 46
click at [580, 230] on img at bounding box center [583, 246] width 31 height 46
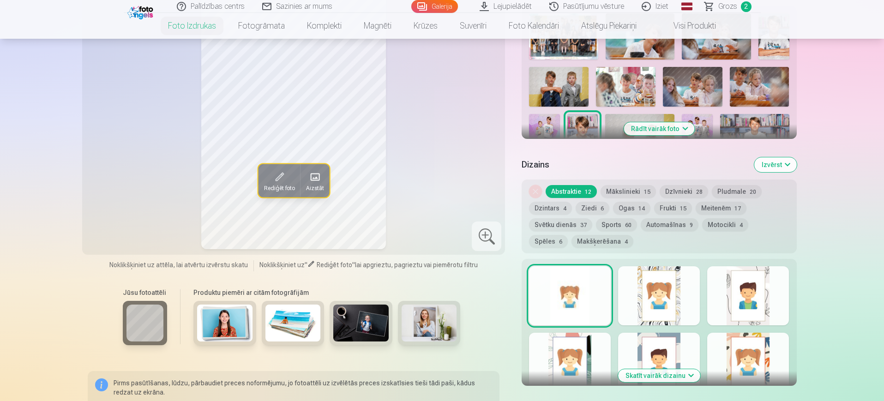
scroll to position [346, 0]
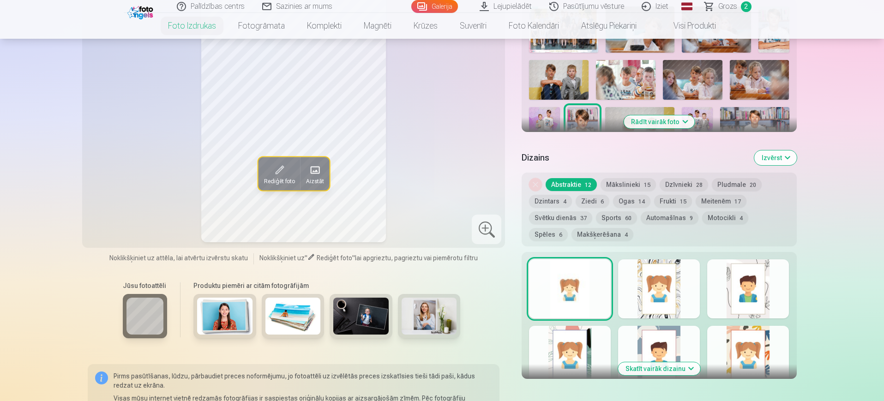
click at [682, 124] on button "Rādīt vairāk foto" at bounding box center [659, 121] width 71 height 13
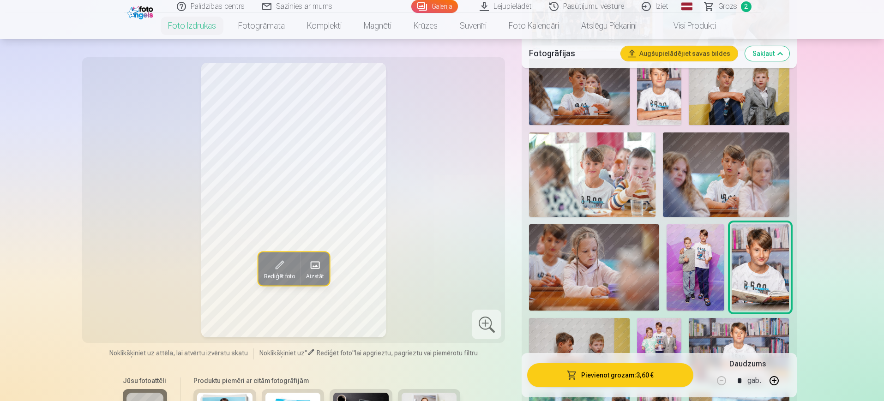
scroll to position [462, 0]
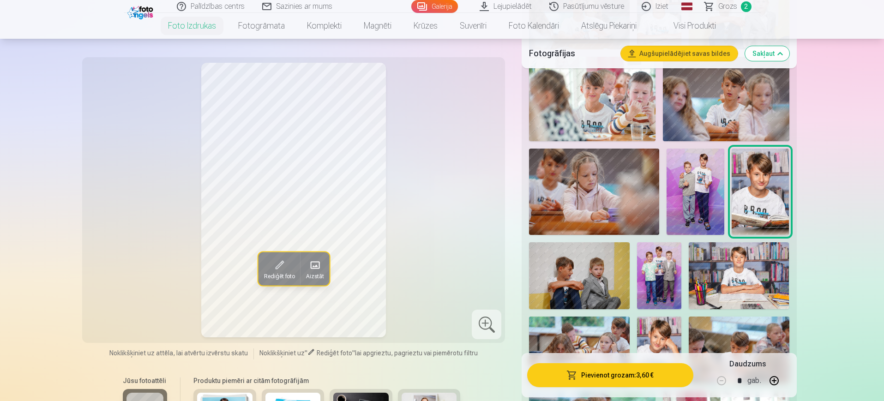
click at [751, 280] on img at bounding box center [739, 275] width 100 height 67
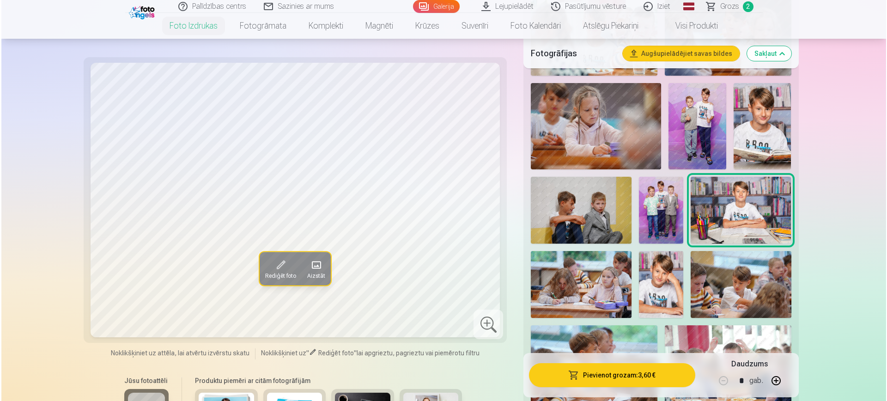
scroll to position [577, 0]
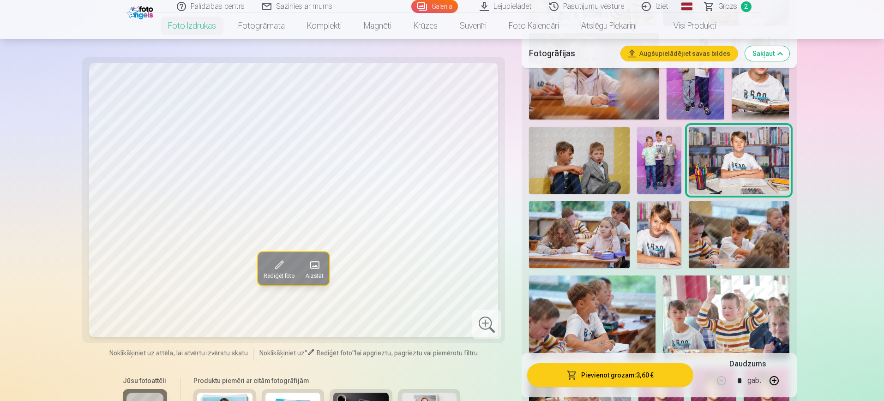
click at [659, 240] on img at bounding box center [659, 234] width 45 height 67
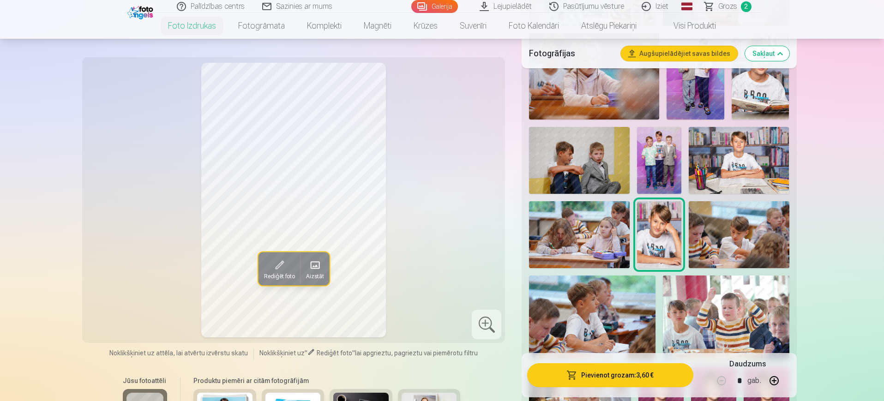
click at [629, 359] on button "Pievienot grozam : 3,60 €" at bounding box center [610, 375] width 166 height 24
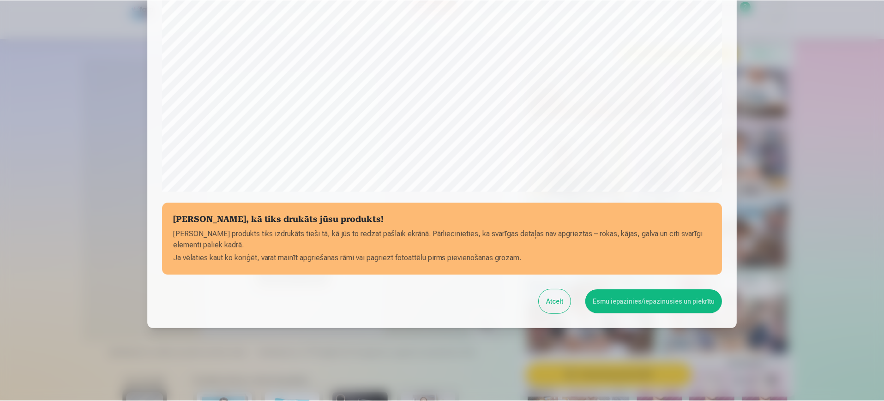
scroll to position [264, 0]
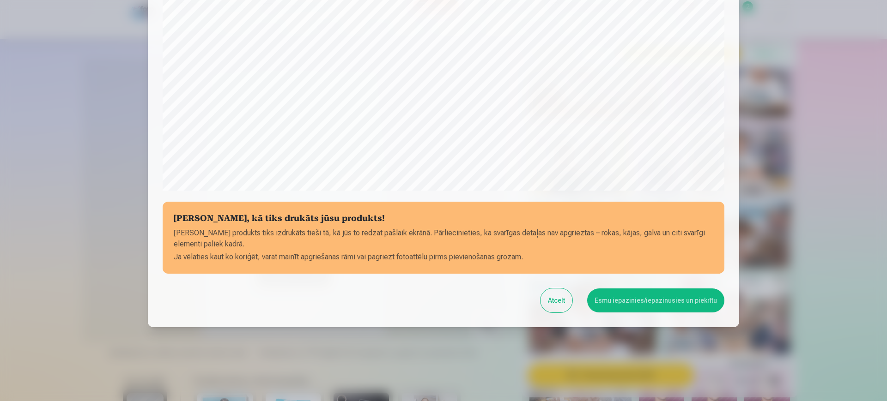
drag, startPoint x: 66, startPoint y: 219, endPoint x: 86, endPoint y: 222, distance: 20.6
click at [66, 219] on div at bounding box center [443, 200] width 887 height 401
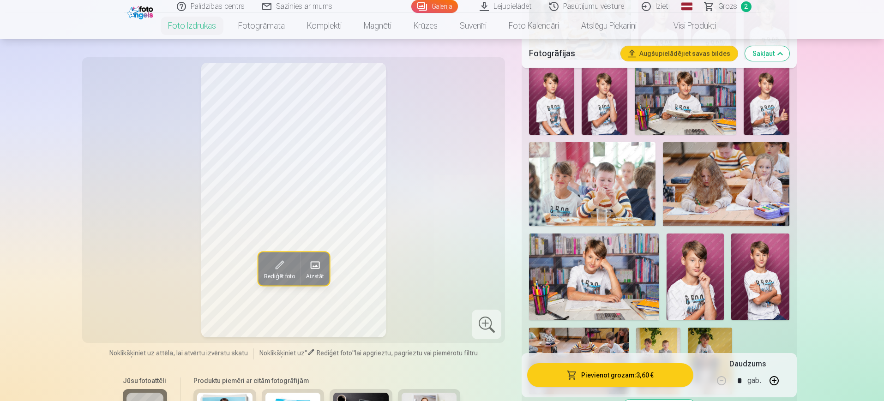
scroll to position [1097, 0]
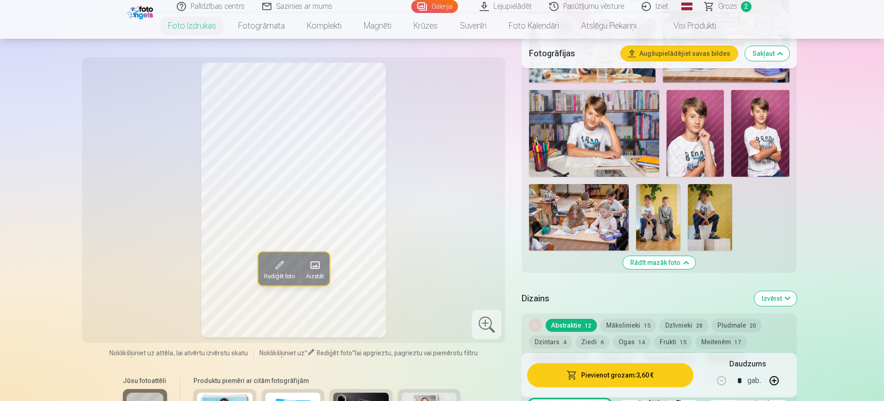
click at [318, 354] on span "Rediģēt foto" at bounding box center [335, 353] width 36 height 7
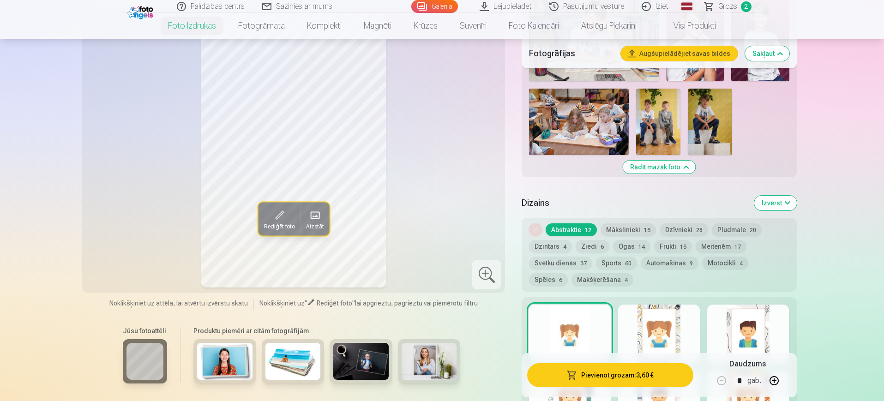
scroll to position [1212, 0]
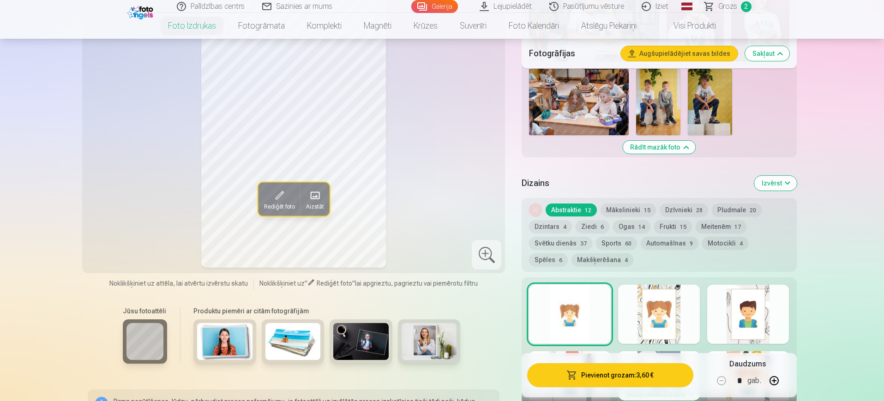
click at [584, 305] on div at bounding box center [570, 314] width 82 height 59
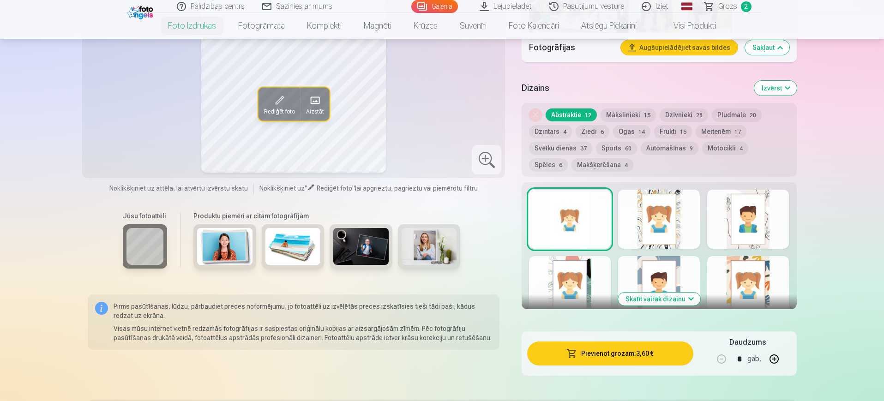
scroll to position [1328, 0]
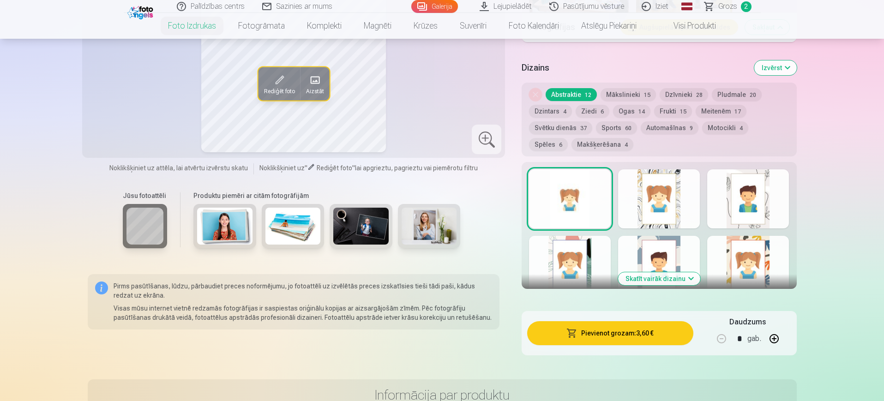
click at [688, 282] on button "Skatīt vairāk dizainu" at bounding box center [659, 278] width 82 height 13
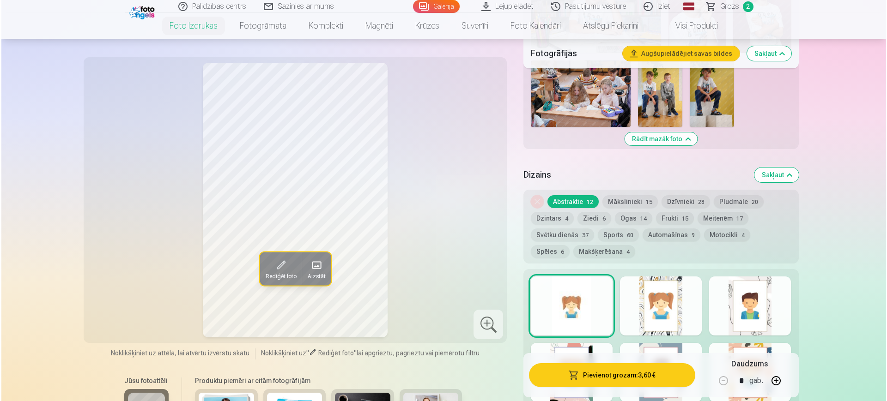
scroll to position [1270, 0]
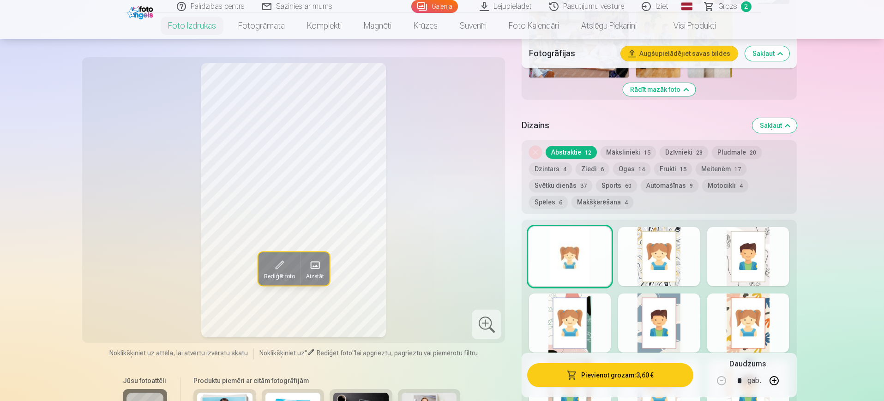
click at [569, 255] on div at bounding box center [570, 256] width 82 height 59
click at [660, 359] on button "Pievienot grozam : 3,60 €" at bounding box center [610, 375] width 166 height 24
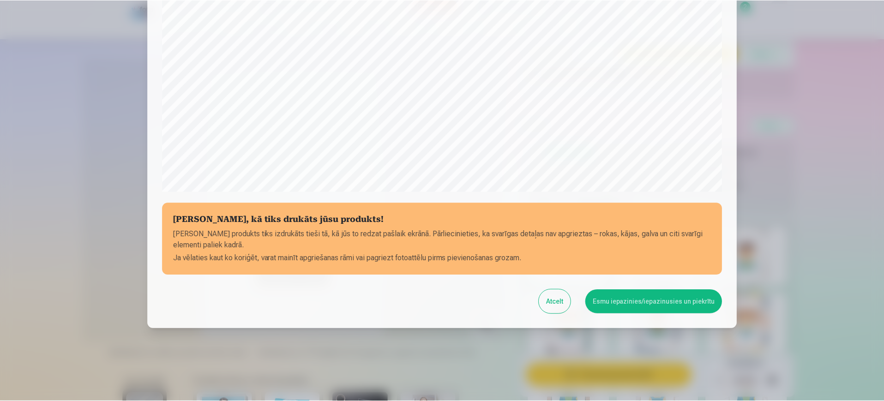
scroll to position [264, 0]
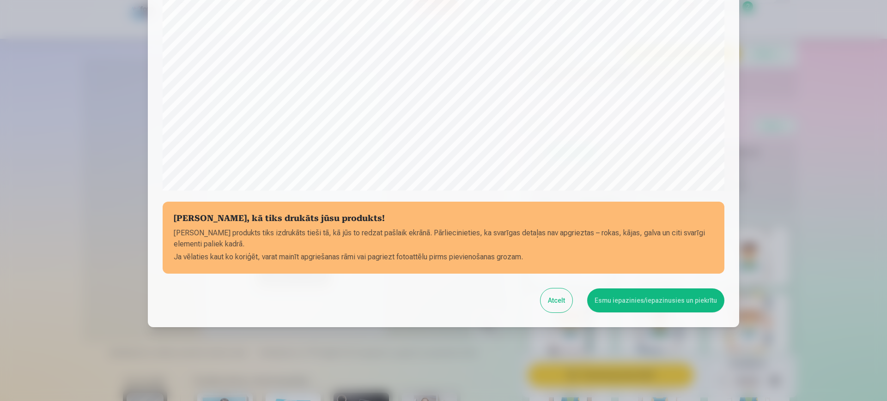
click at [677, 300] on button "Esmu iepazinies/iepazinusies un piekrītu" at bounding box center [655, 301] width 137 height 24
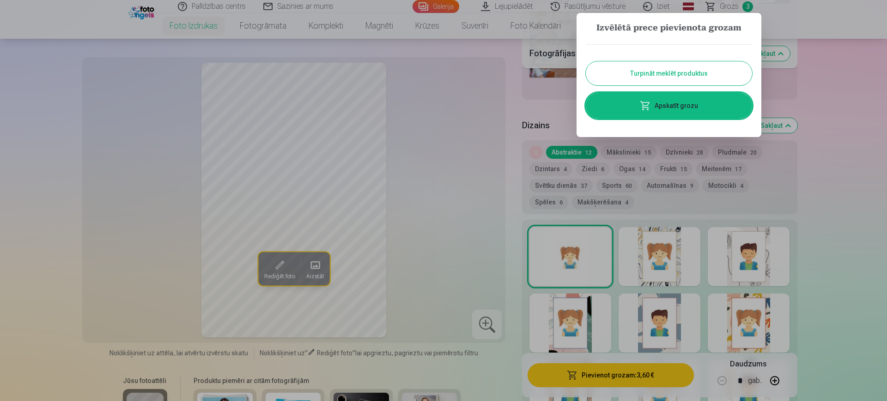
click at [668, 74] on button "Turpināt meklēt produktus" at bounding box center [669, 73] width 166 height 24
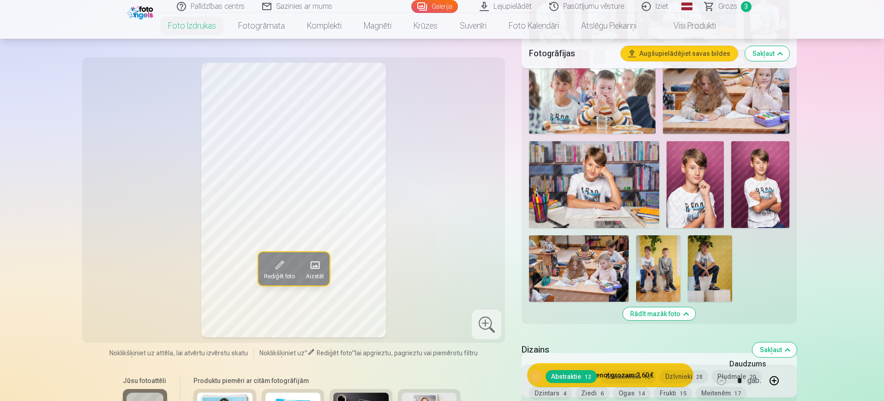
scroll to position [1039, 0]
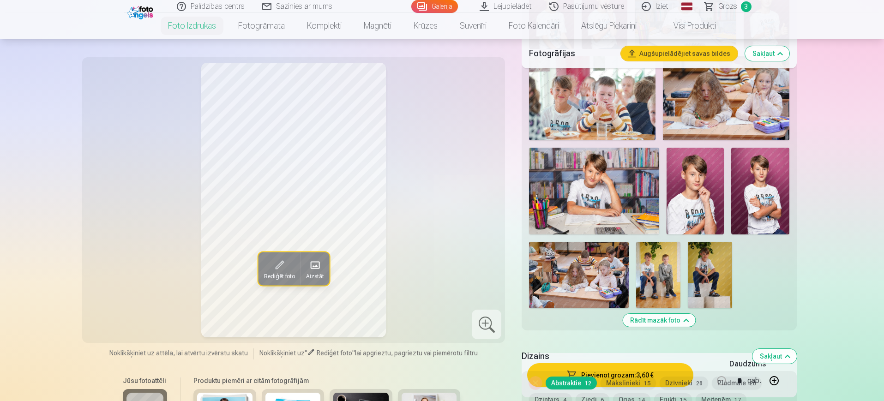
click at [618, 200] on img at bounding box center [594, 191] width 130 height 86
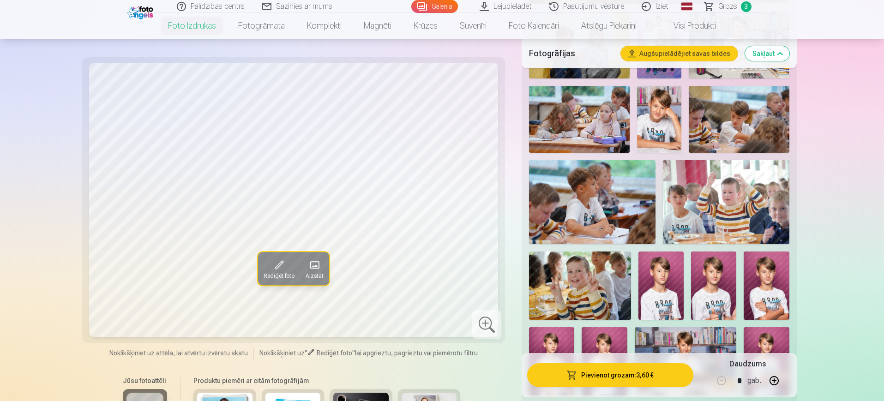
scroll to position [808, 0]
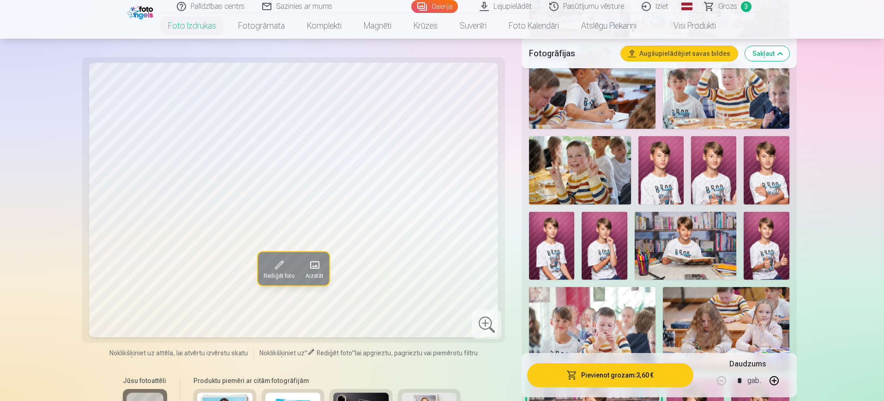
click at [651, 236] on img at bounding box center [686, 246] width 102 height 68
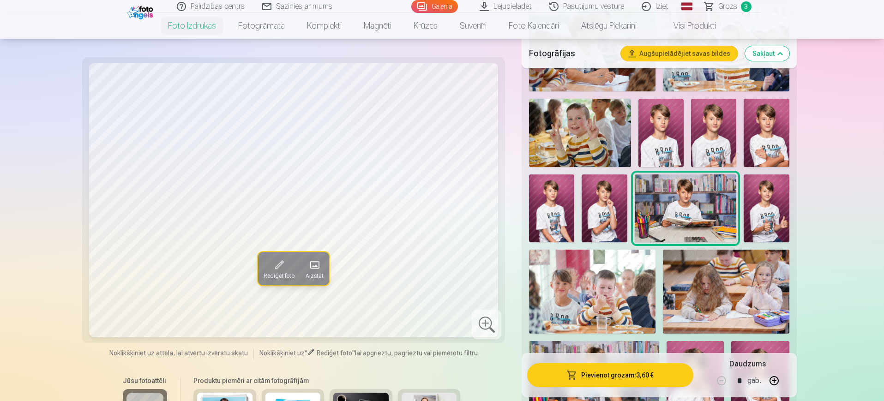
scroll to position [866, 0]
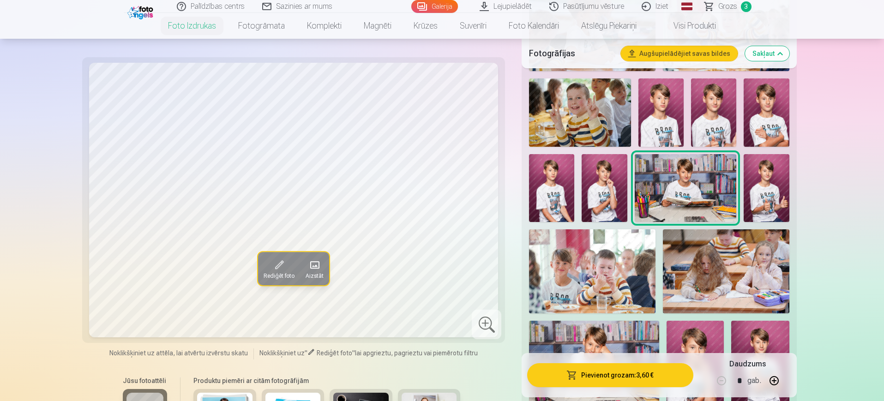
click at [751, 185] on img at bounding box center [766, 188] width 45 height 68
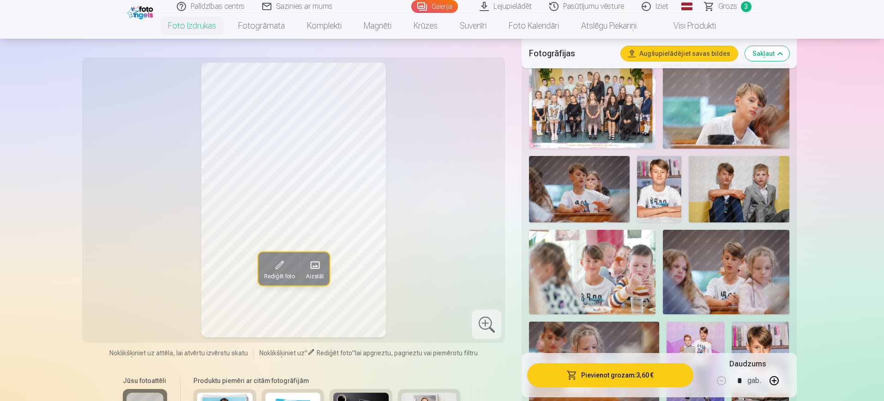
scroll to position [0, 0]
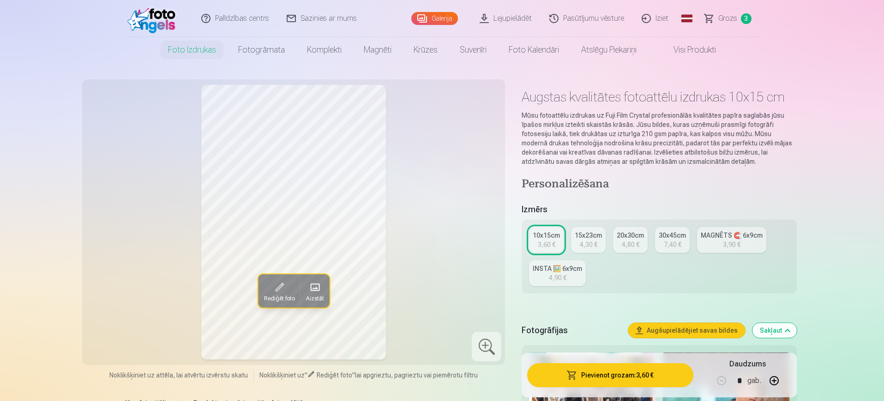
click at [727, 12] on link "Grozs 3" at bounding box center [728, 18] width 65 height 37
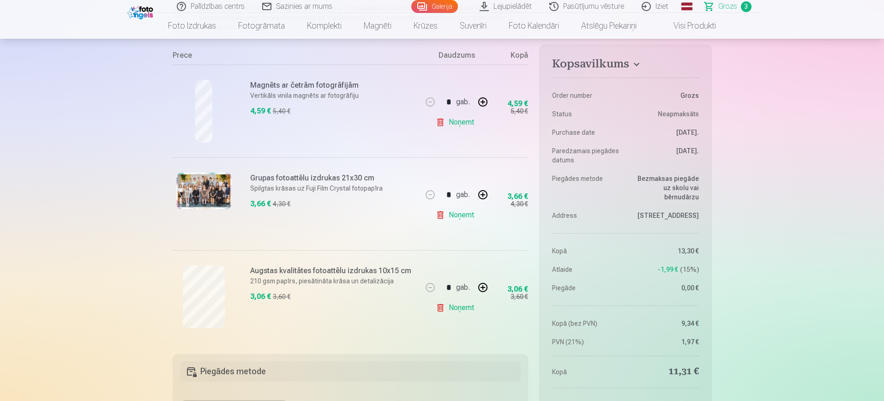
scroll to position [173, 0]
click at [471, 305] on link "Noņemt" at bounding box center [457, 306] width 42 height 18
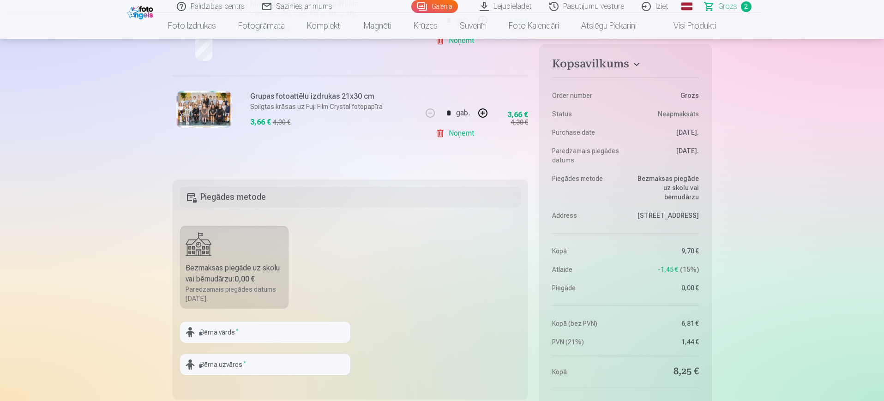
scroll to position [289, 0]
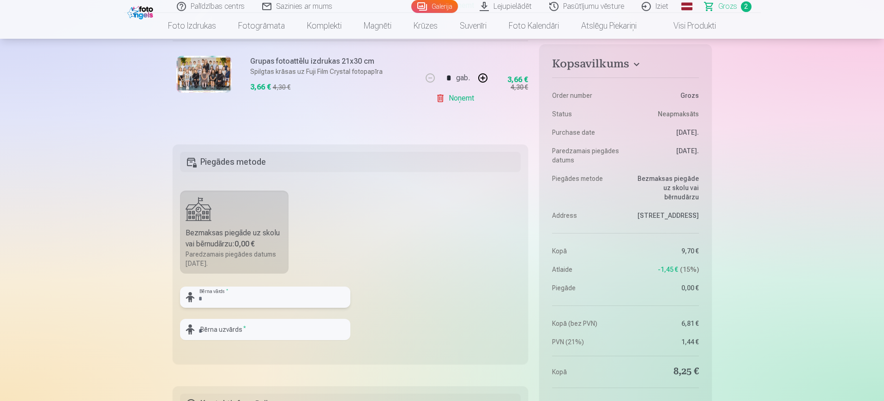
click at [278, 304] on input "text" at bounding box center [265, 297] width 170 height 21
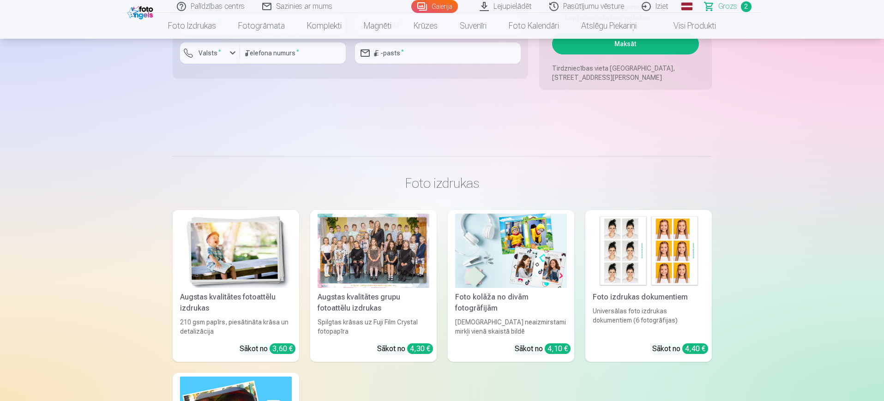
scroll to position [750, 0]
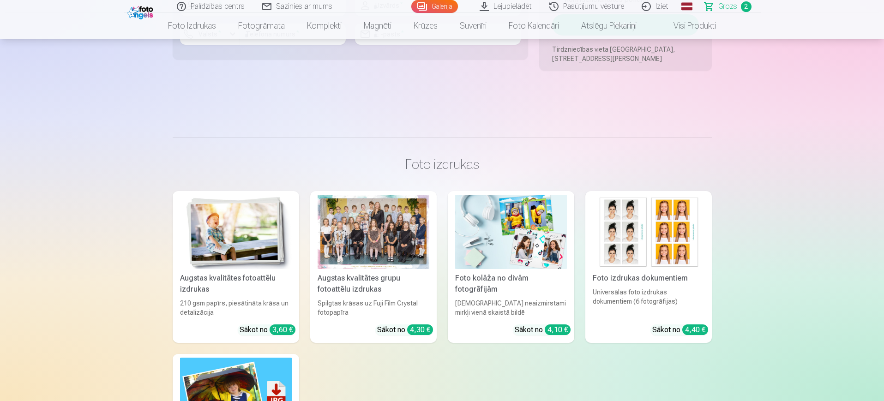
click at [511, 239] on img at bounding box center [511, 232] width 112 height 74
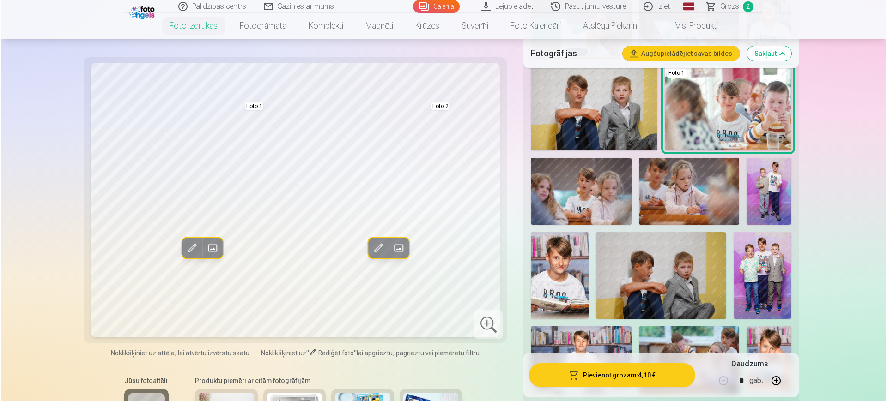
scroll to position [346, 0]
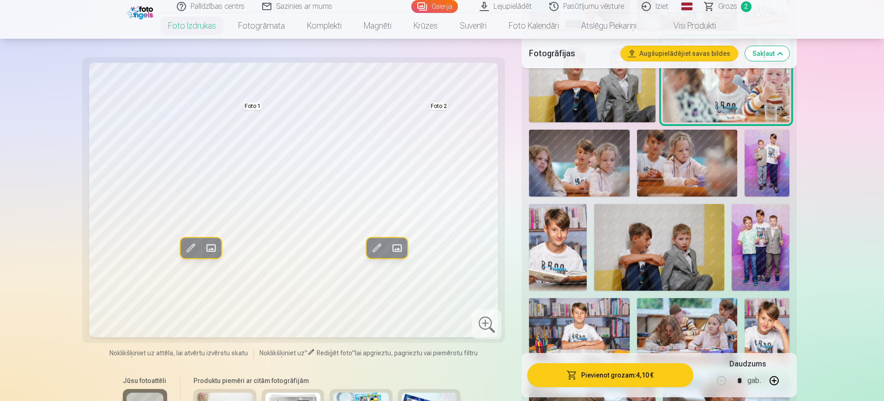
click at [751, 255] on img at bounding box center [761, 247] width 58 height 87
click at [210, 253] on span at bounding box center [211, 248] width 15 height 15
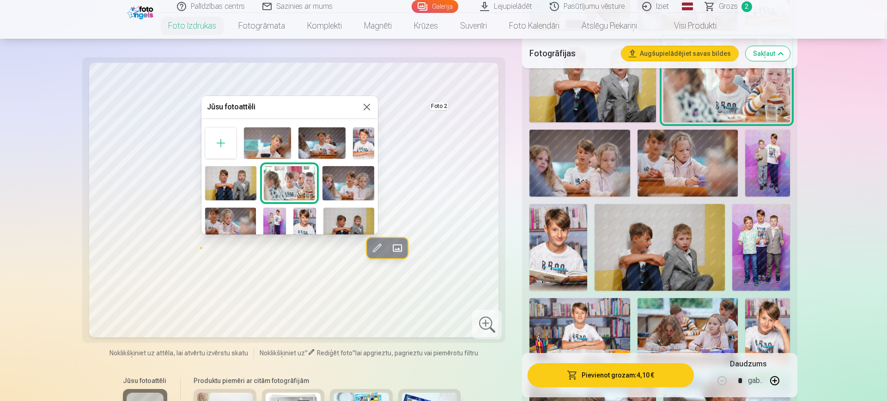
click at [751, 234] on div at bounding box center [443, 200] width 887 height 401
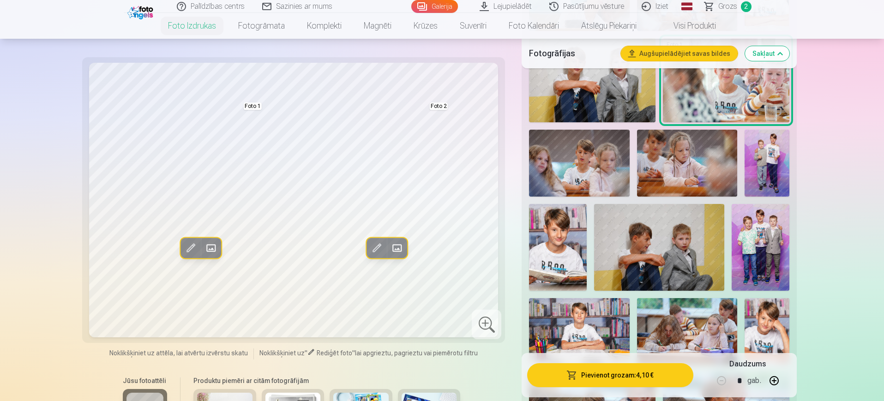
click at [207, 250] on span at bounding box center [211, 248] width 15 height 15
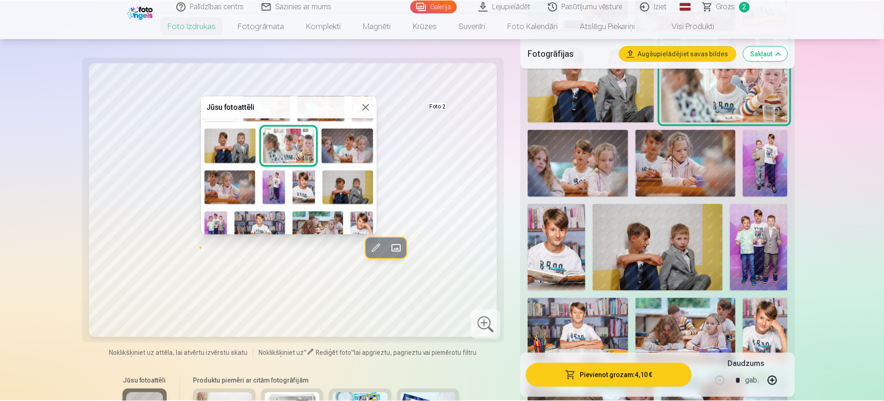
scroll to position [58, 0]
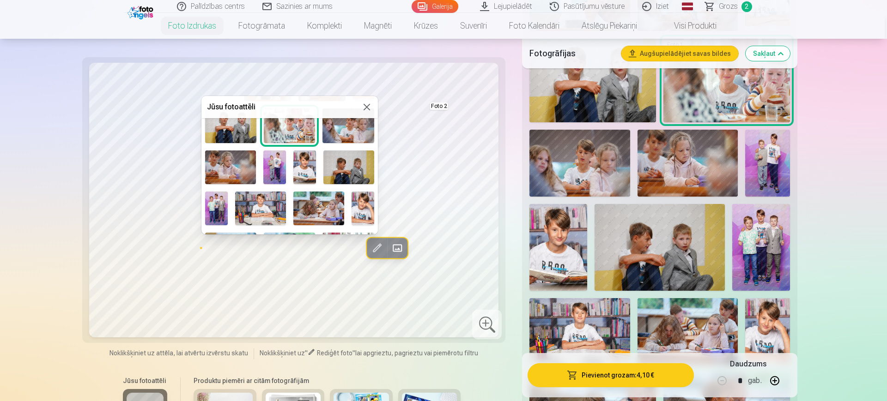
click at [219, 199] on img at bounding box center [216, 209] width 23 height 34
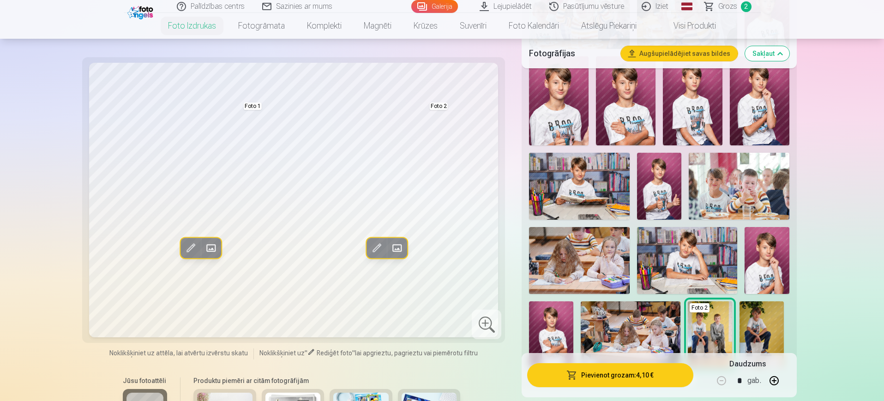
scroll to position [808, 0]
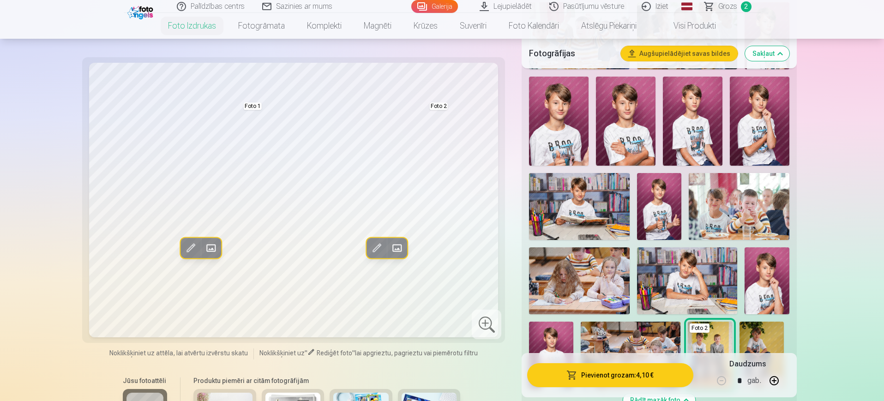
click at [393, 251] on span at bounding box center [396, 248] width 15 height 15
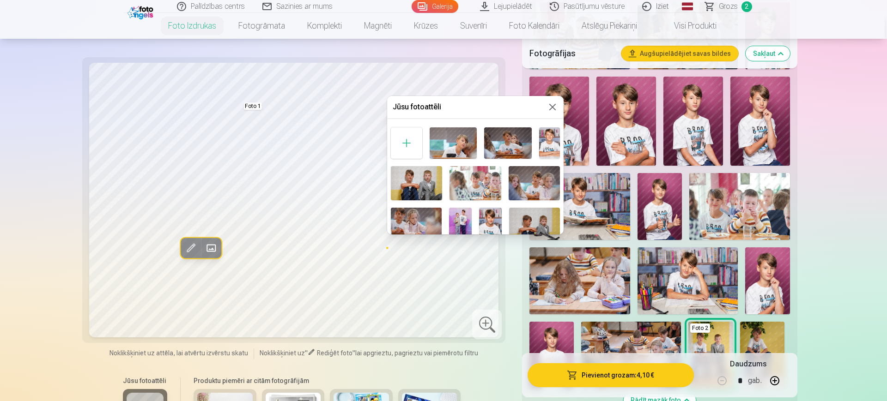
click at [548, 106] on button at bounding box center [552, 107] width 11 height 11
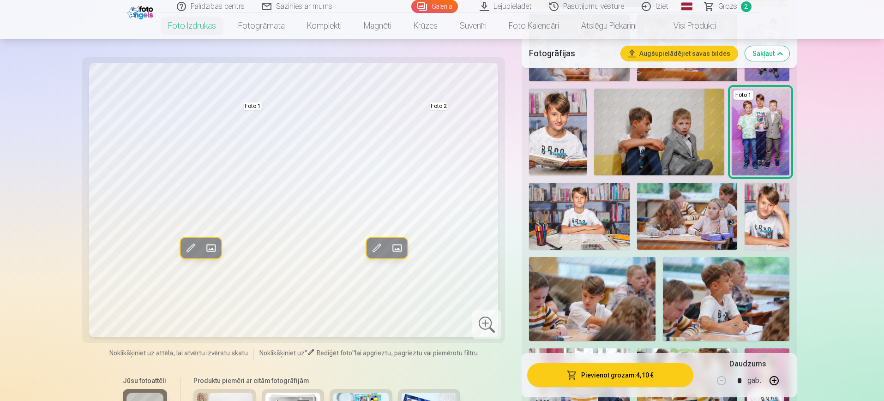
scroll to position [404, 0]
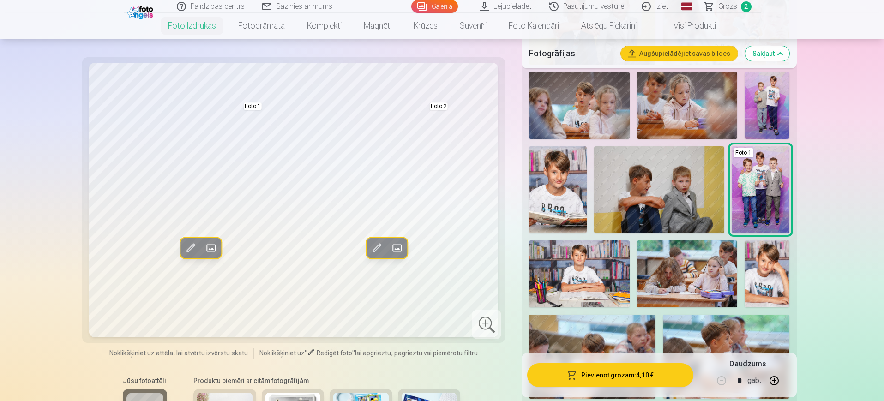
click at [751, 93] on img at bounding box center [767, 105] width 45 height 67
click at [751, 110] on img at bounding box center [767, 105] width 45 height 67
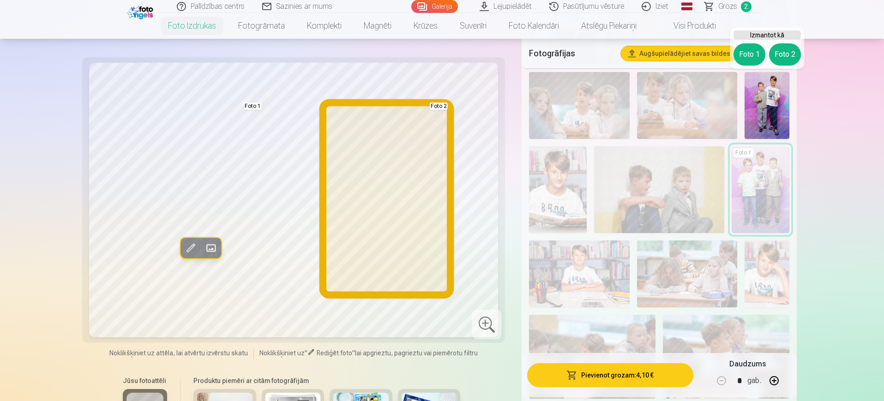
click at [751, 54] on button "Foto 2" at bounding box center [785, 54] width 32 height 22
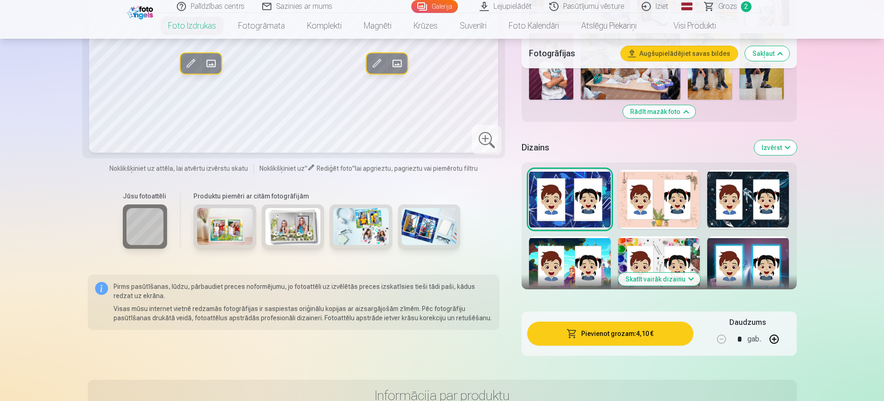
scroll to position [1039, 0]
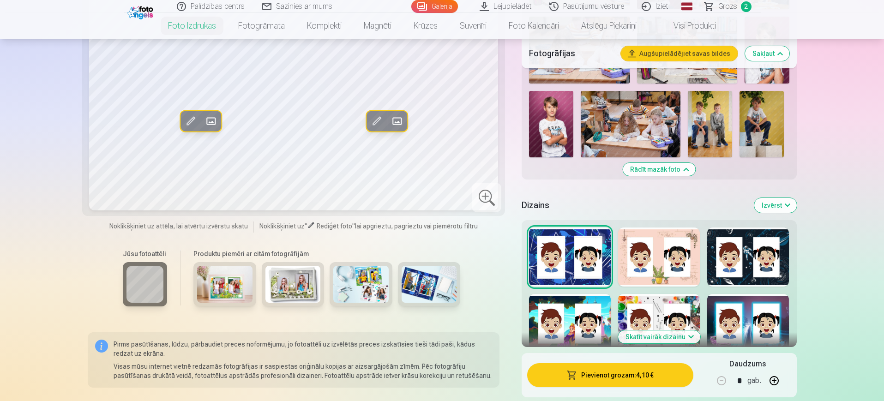
click at [587, 330] on div at bounding box center [570, 323] width 82 height 59
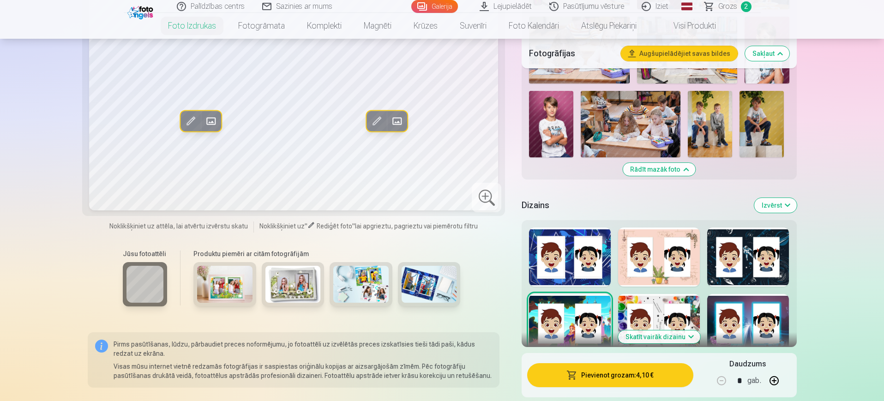
click at [679, 314] on div at bounding box center [659, 323] width 82 height 59
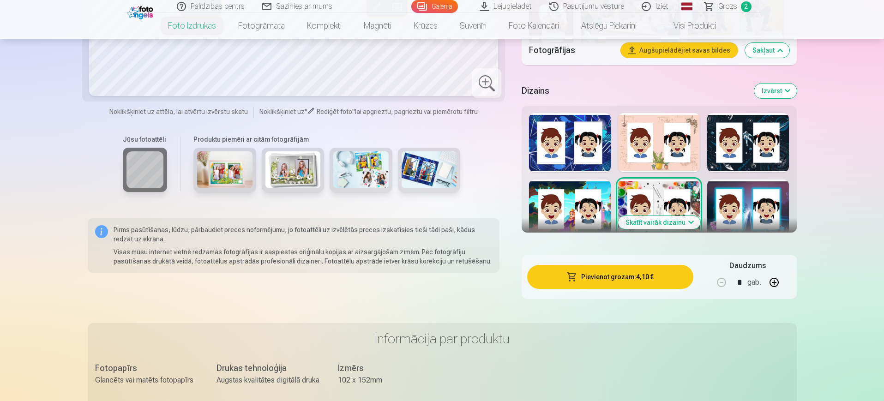
scroll to position [1154, 0]
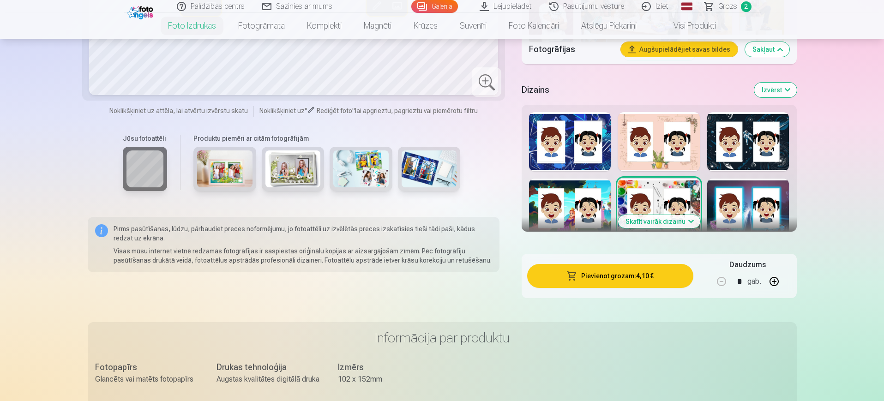
click at [647, 225] on button "Skatīt vairāk dizainu" at bounding box center [659, 221] width 82 height 13
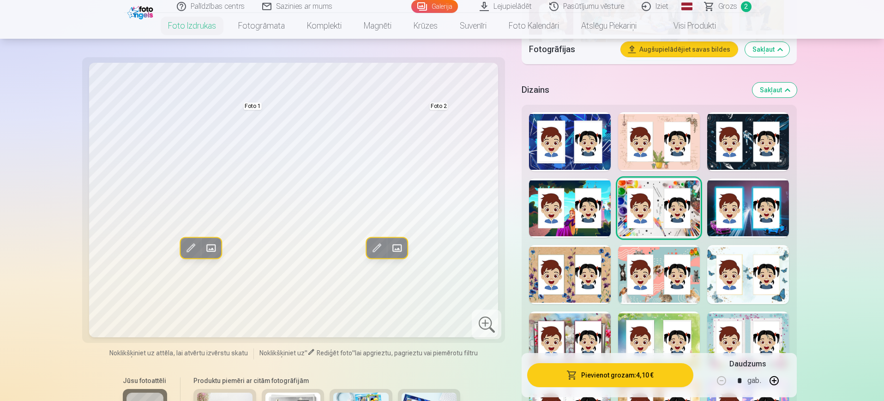
scroll to position [1212, 0]
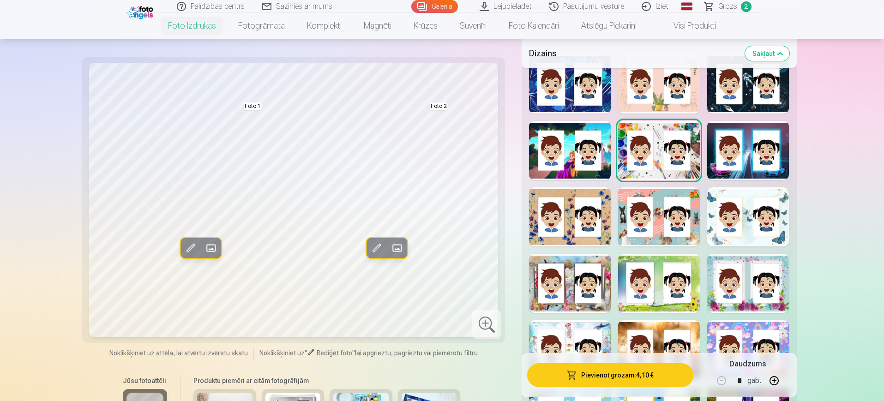
click at [730, 154] on div at bounding box center [748, 150] width 82 height 59
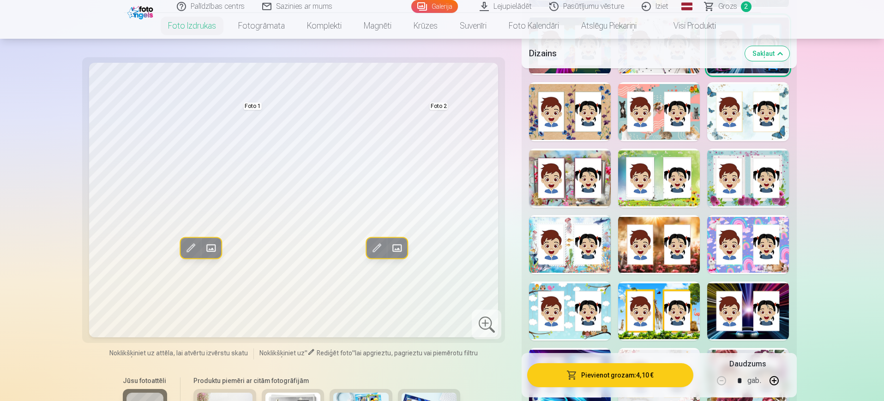
scroll to position [1328, 0]
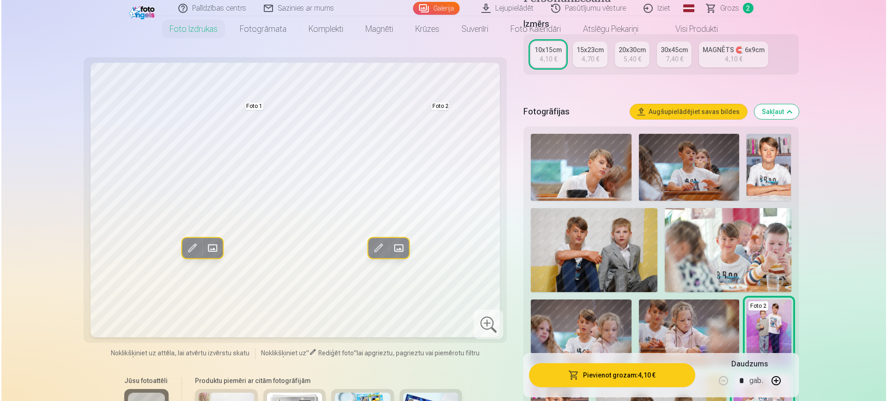
scroll to position [0, 0]
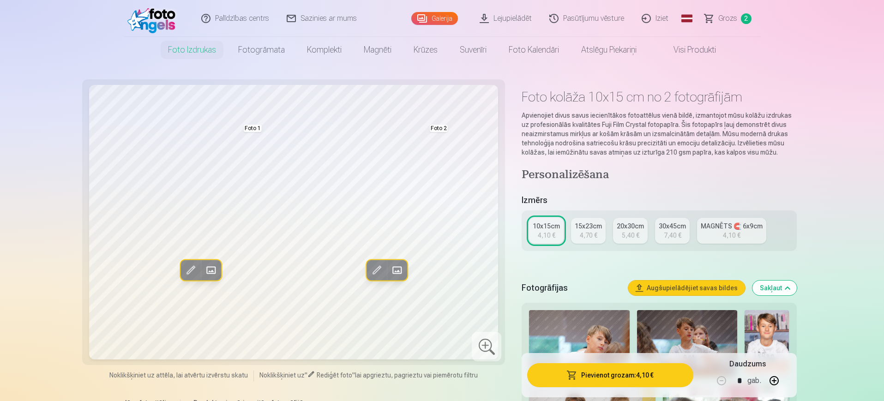
click at [584, 230] on div "15x23cm" at bounding box center [588, 226] width 27 height 9
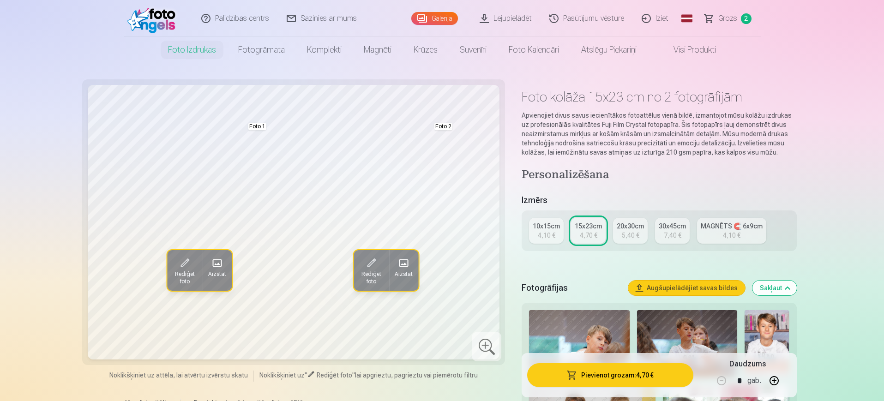
click at [628, 359] on button "Pievienot grozam : 4,70 €" at bounding box center [610, 375] width 166 height 24
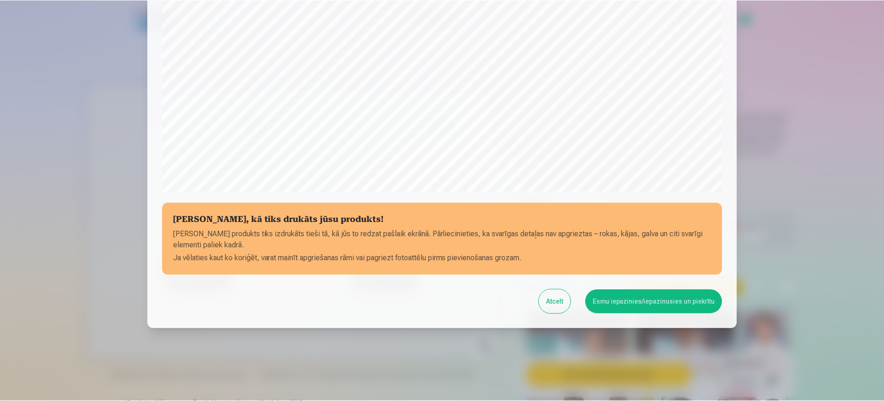
scroll to position [264, 0]
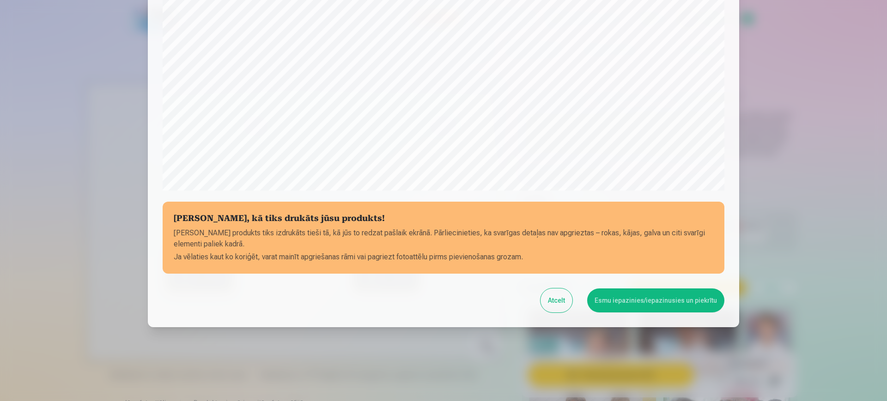
click at [636, 309] on button "Esmu iepazinies/iepazinusies un piekrītu" at bounding box center [655, 301] width 137 height 24
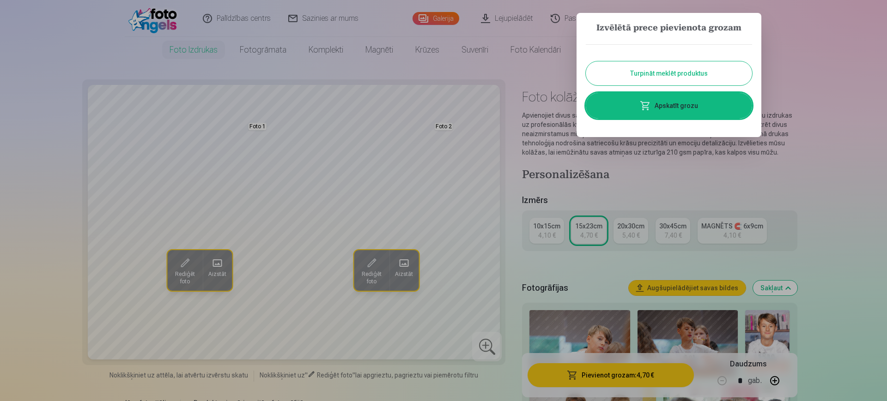
click at [681, 77] on button "Turpināt meklēt produktus" at bounding box center [669, 73] width 166 height 24
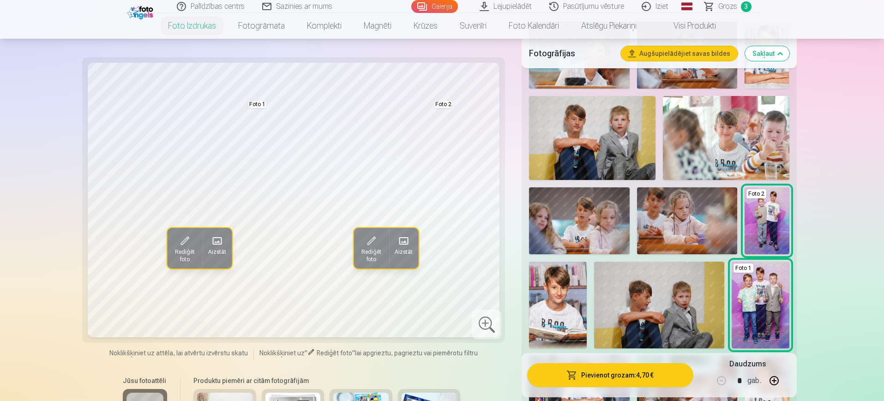
scroll to position [404, 0]
